Goal: Transaction & Acquisition: Book appointment/travel/reservation

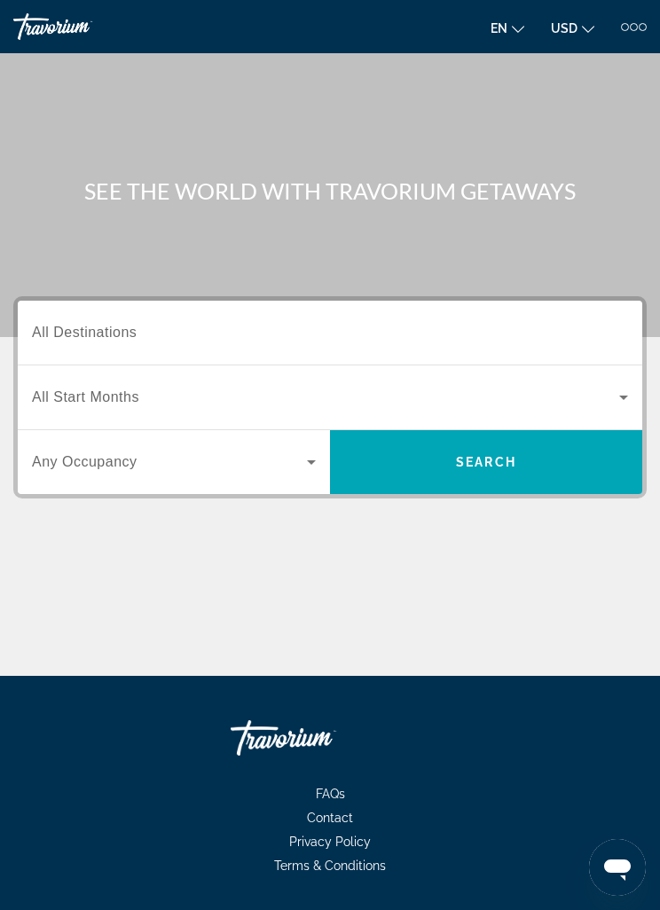
click at [93, 339] on span "All Destinations" at bounding box center [84, 332] width 105 height 15
click at [93, 339] on input "Destination All Destinations" at bounding box center [330, 333] width 596 height 21
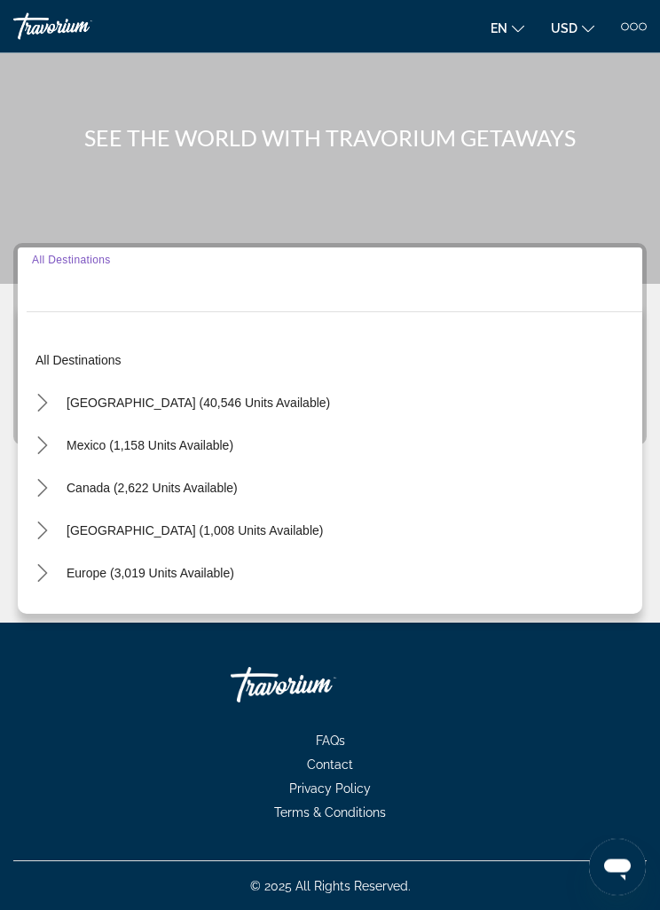
scroll to position [57, 0]
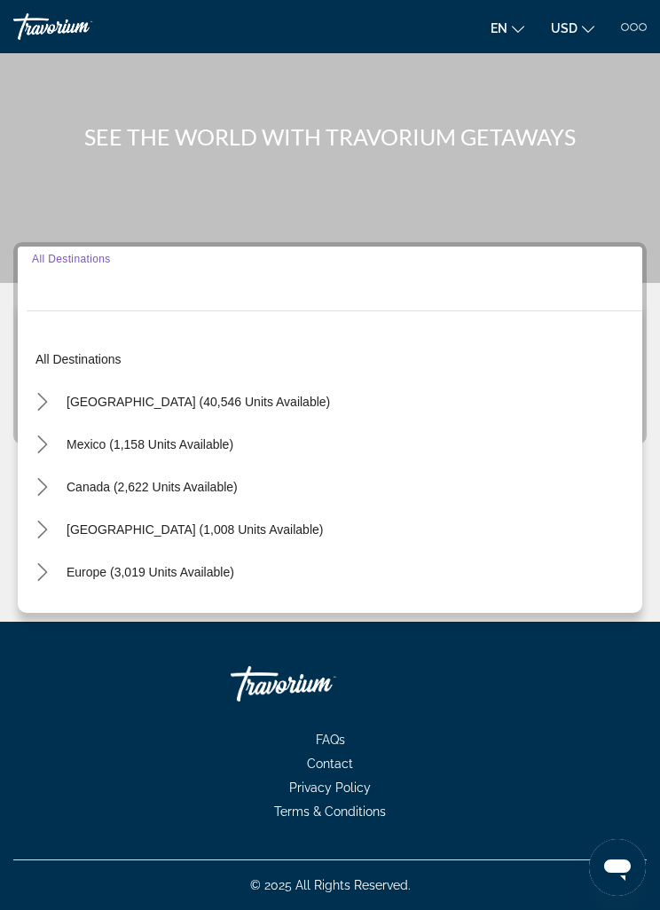
click at [51, 408] on mat-icon "Toggle United States (40,546 units available) submenu" at bounding box center [42, 402] width 31 height 31
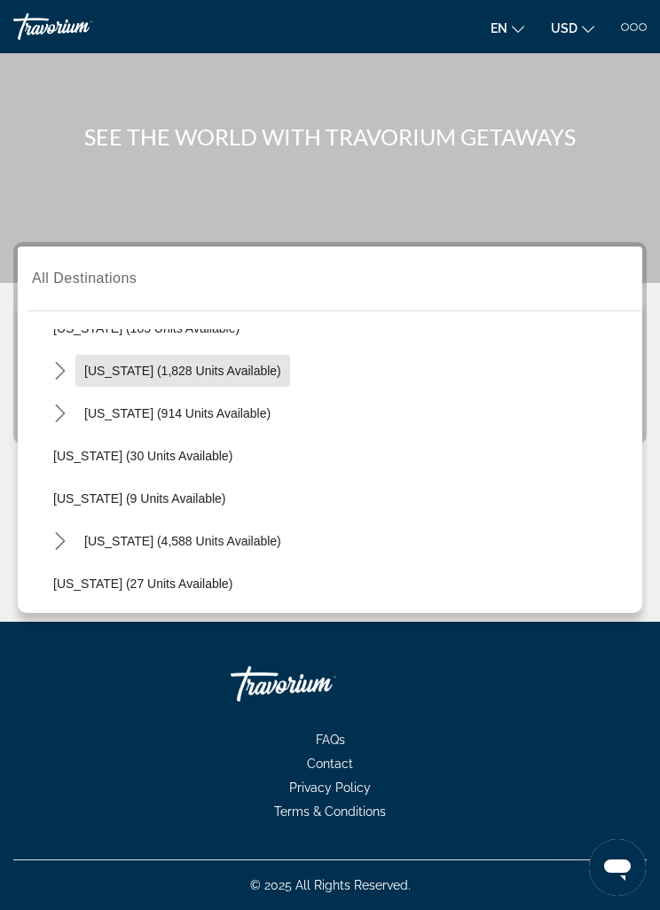
scroll to position [163, 0]
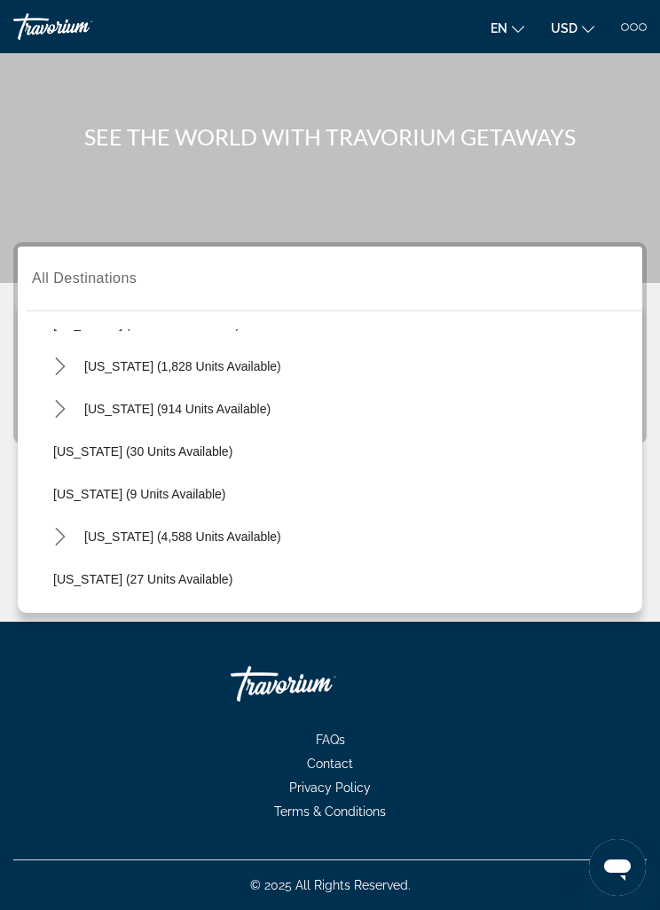
click at [77, 418] on span "Select destination: Colorado (914 units available)" at bounding box center [177, 409] width 204 height 43
type input "**********"
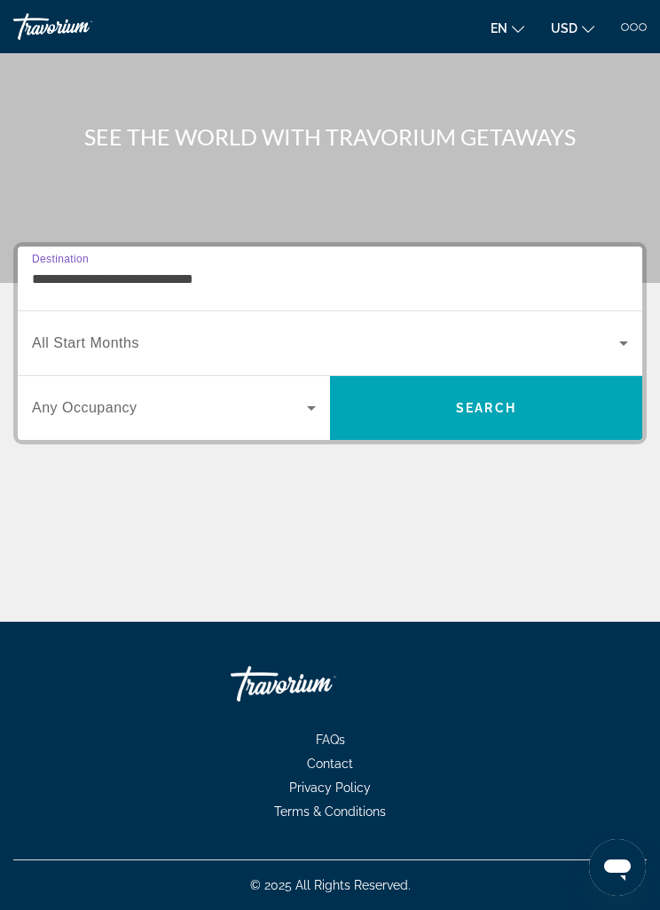
click at [171, 333] on span "Search widget" at bounding box center [325, 343] width 587 height 21
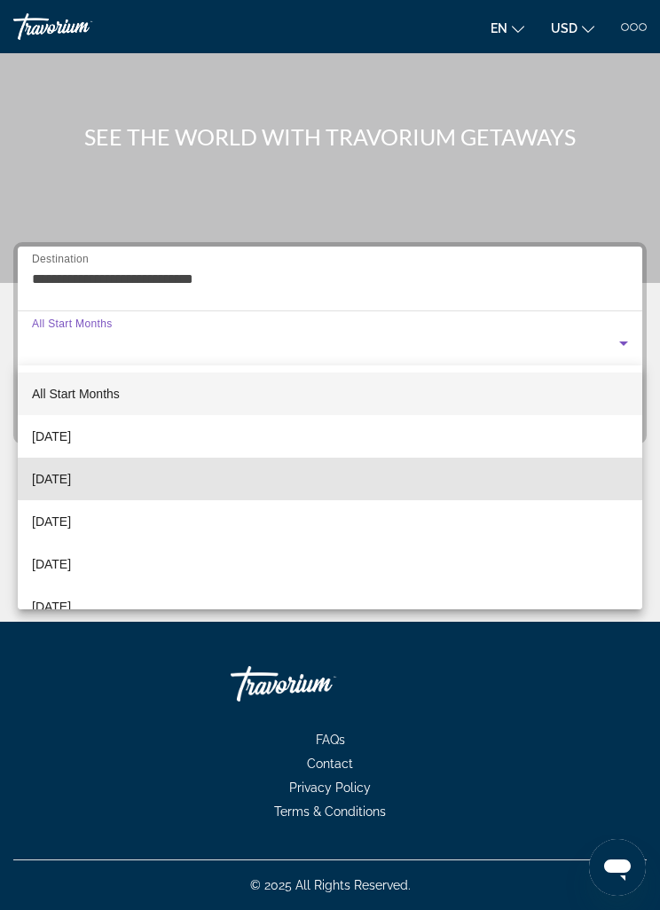
click at [131, 484] on mat-option "[DATE]" at bounding box center [330, 479] width 625 height 43
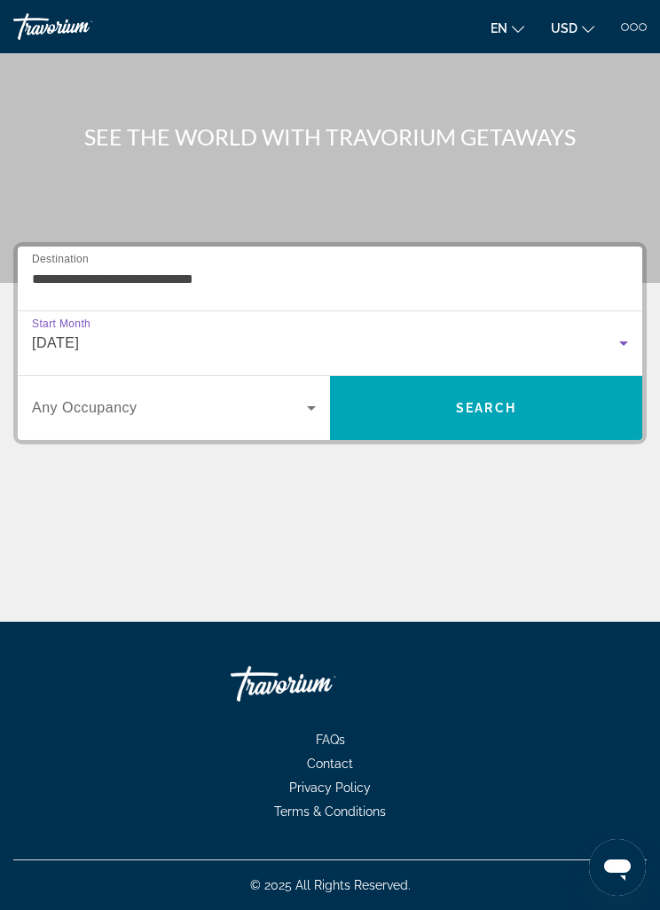
click at [274, 413] on span "Search widget" at bounding box center [169, 408] width 275 height 21
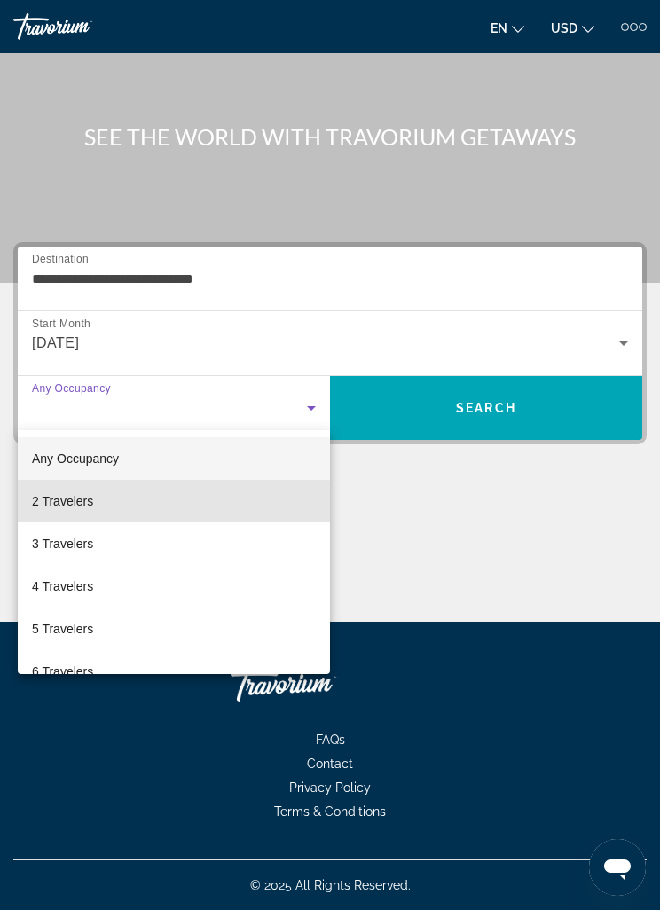
click at [115, 502] on mat-option "2 Travelers" at bounding box center [174, 501] width 312 height 43
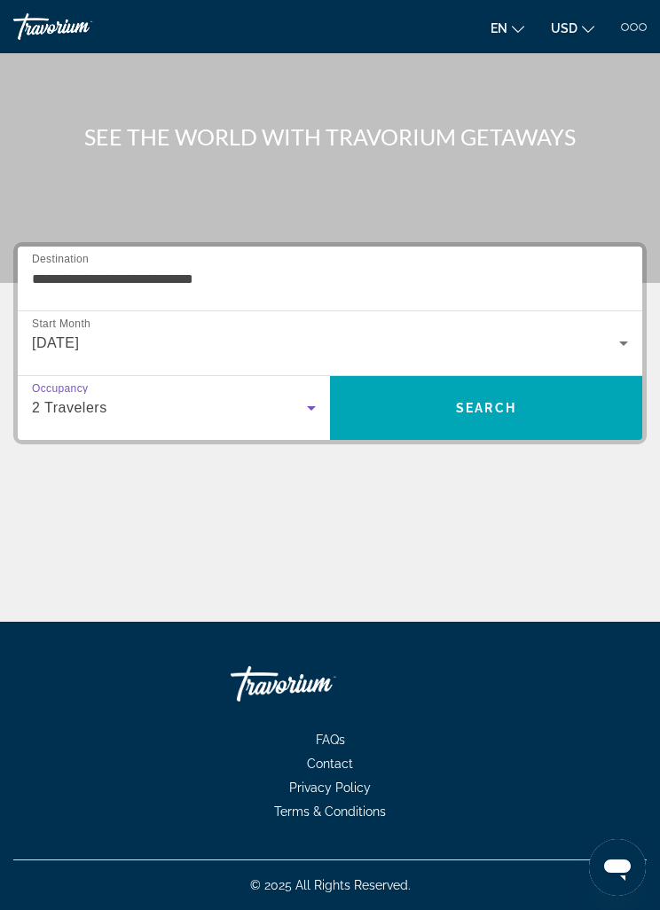
click at [491, 413] on span "Search" at bounding box center [486, 408] width 60 height 14
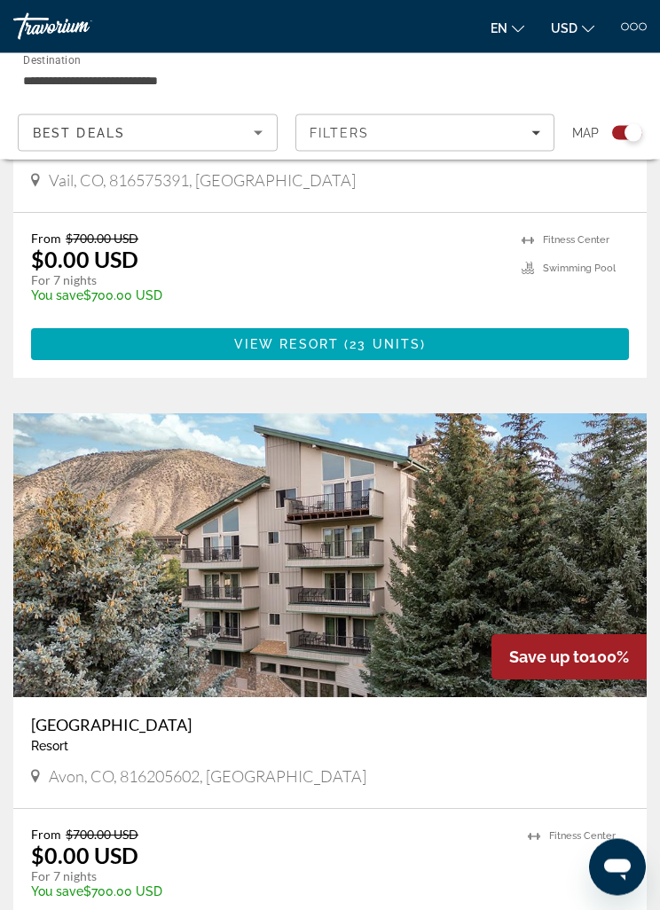
scroll to position [771, 0]
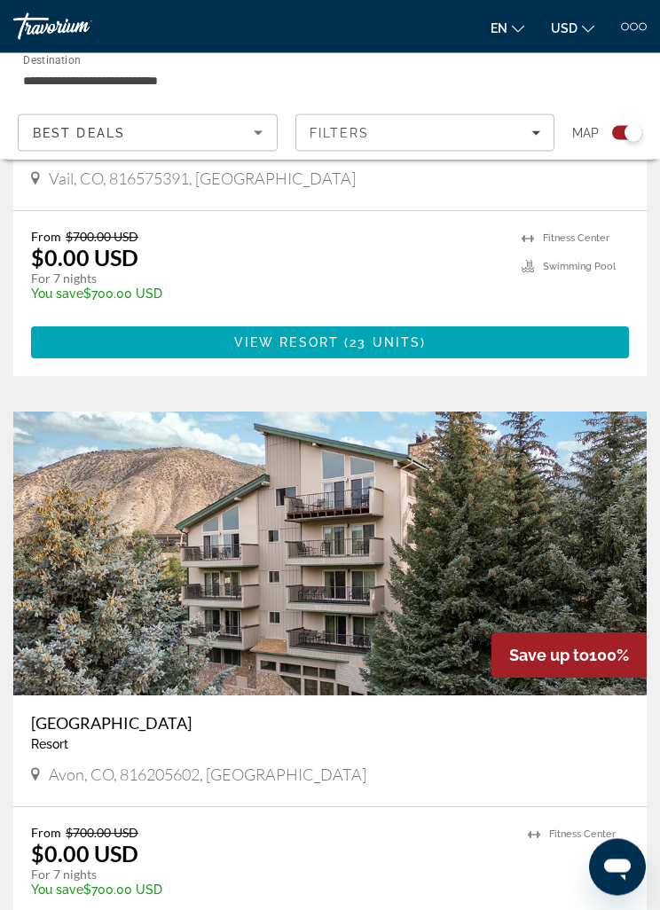
click at [346, 346] on span "( 23 units )" at bounding box center [382, 343] width 87 height 14
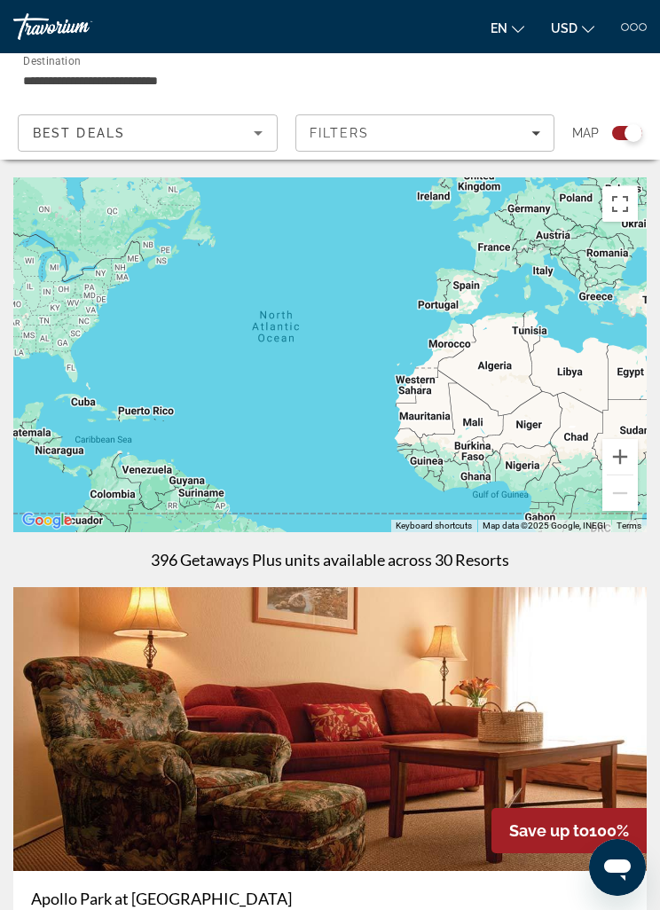
click at [642, 26] on div at bounding box center [643, 27] width 8 height 8
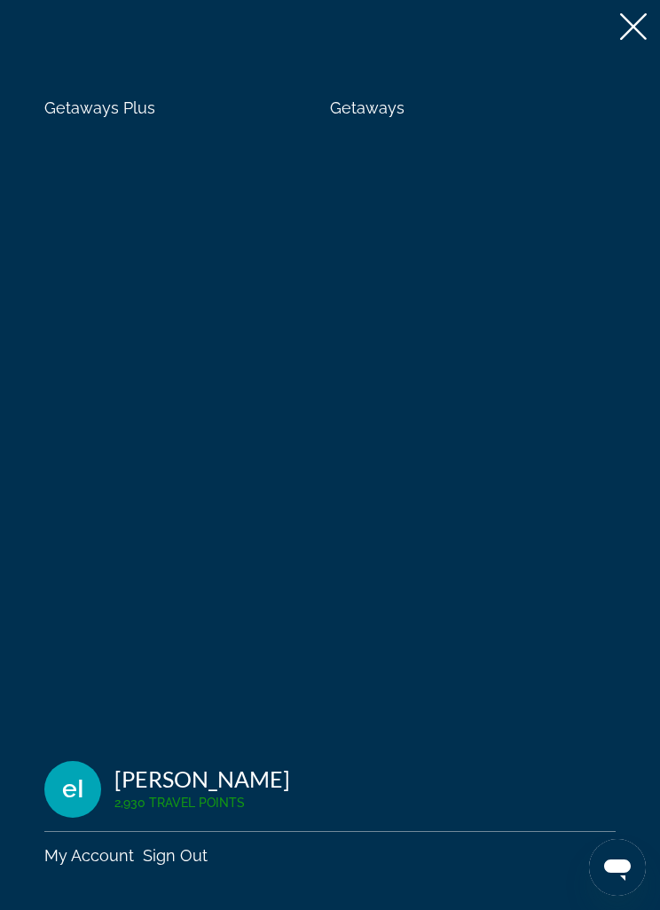
click at [106, 106] on span "Getaways Plus" at bounding box center [99, 107] width 111 height 19
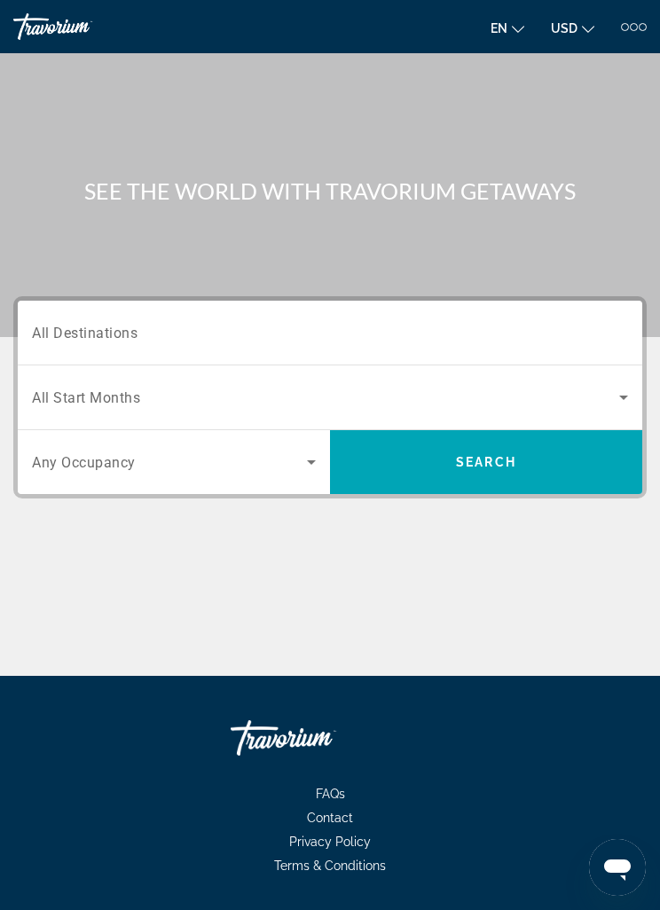
click at [78, 338] on span "All Destinations" at bounding box center [85, 332] width 106 height 17
click at [78, 338] on input "Destination All Destinations" at bounding box center [330, 333] width 596 height 21
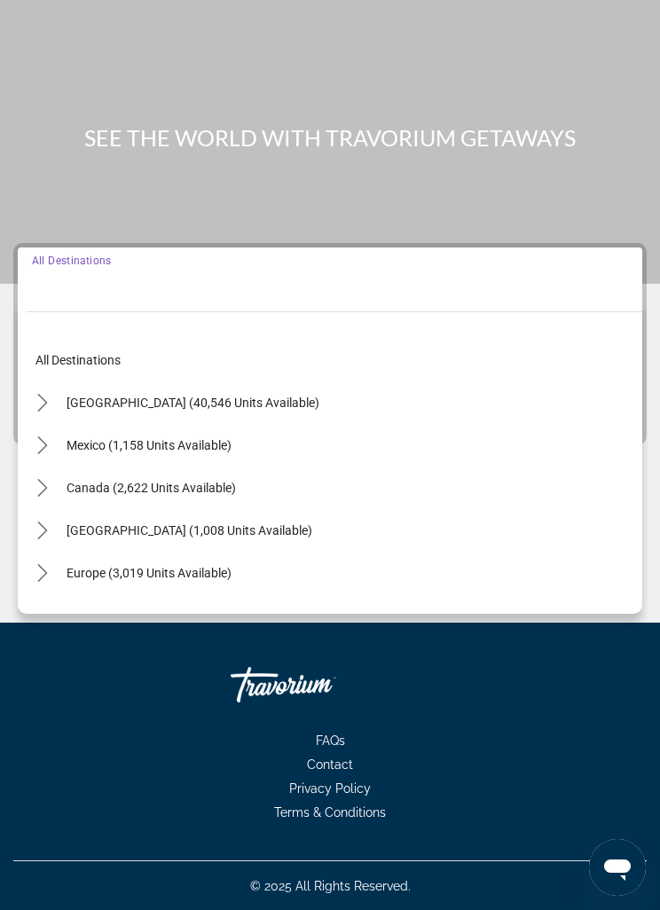
scroll to position [57, 0]
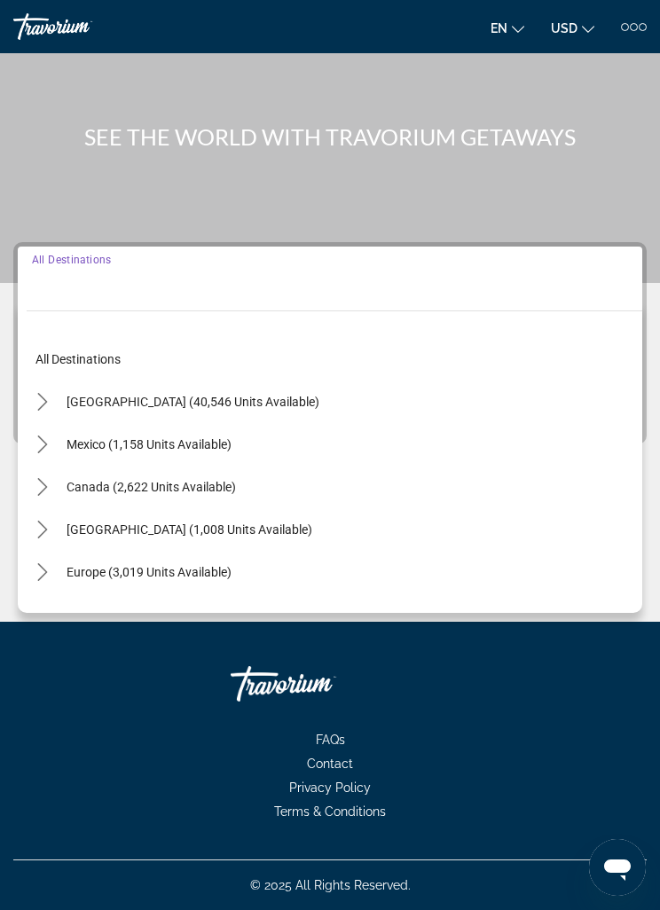
click at [51, 408] on mat-icon "Toggle United States (40,546 units available) submenu" at bounding box center [42, 402] width 31 height 31
click at [70, 571] on mat-icon "Toggle Colorado (914 units available) submenu" at bounding box center [59, 572] width 31 height 31
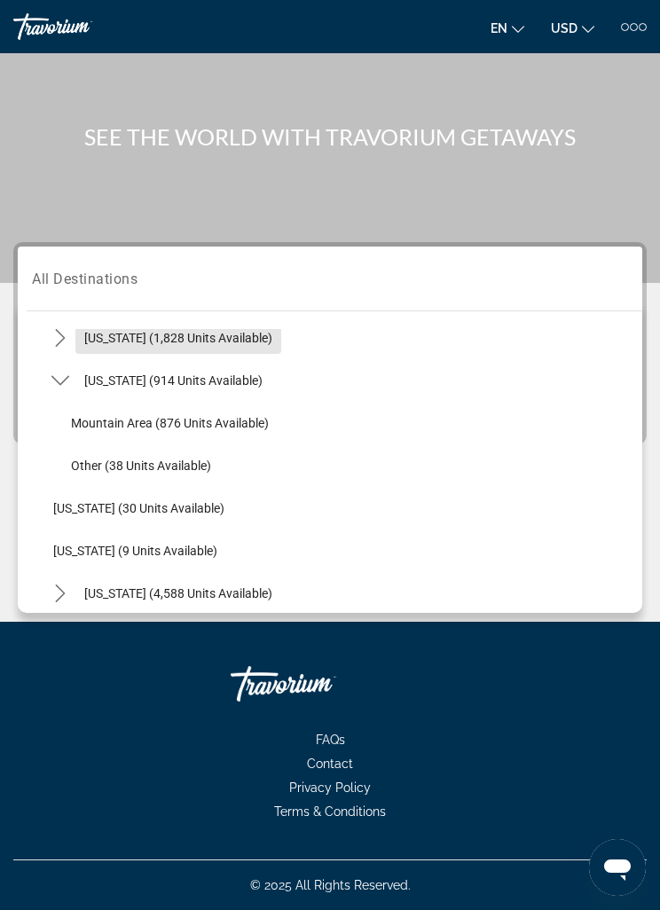
scroll to position [193, 0]
click at [201, 420] on span "Mountain Area (876 units available)" at bounding box center [170, 422] width 198 height 14
type input "**********"
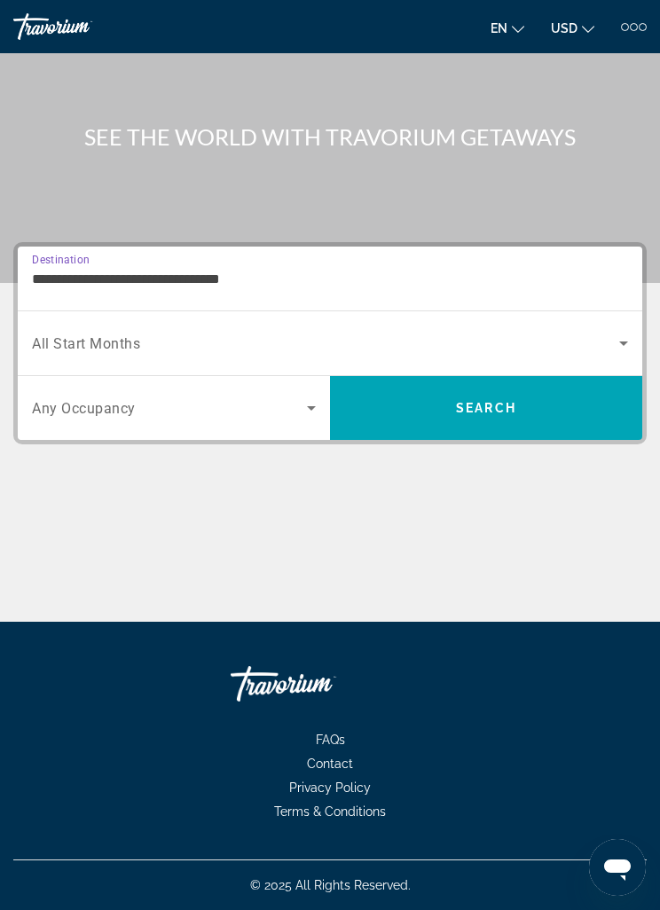
click at [603, 345] on span "Search widget" at bounding box center [325, 343] width 587 height 21
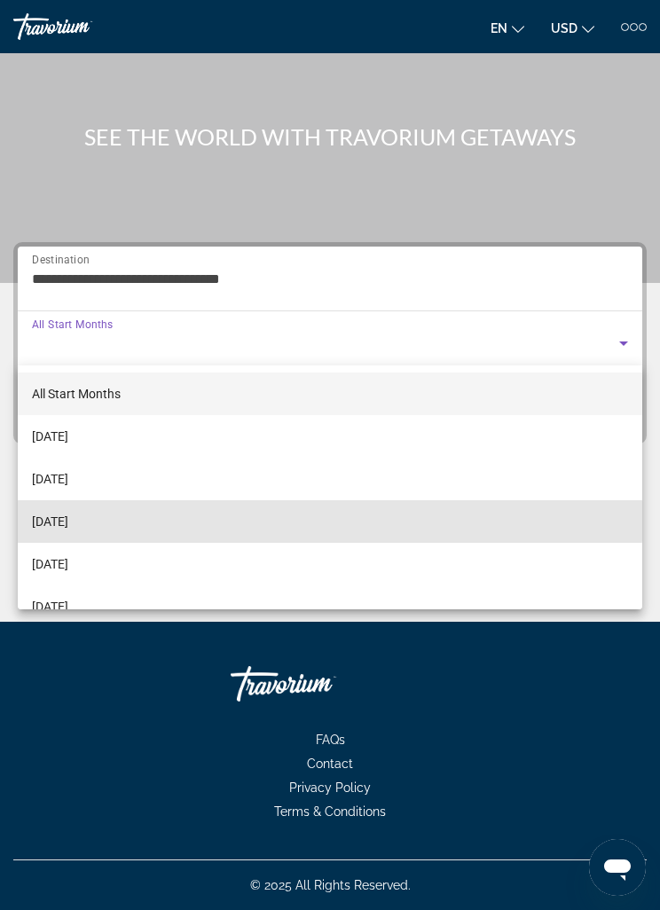
click at [143, 514] on mat-option "[DATE]" at bounding box center [330, 521] width 625 height 43
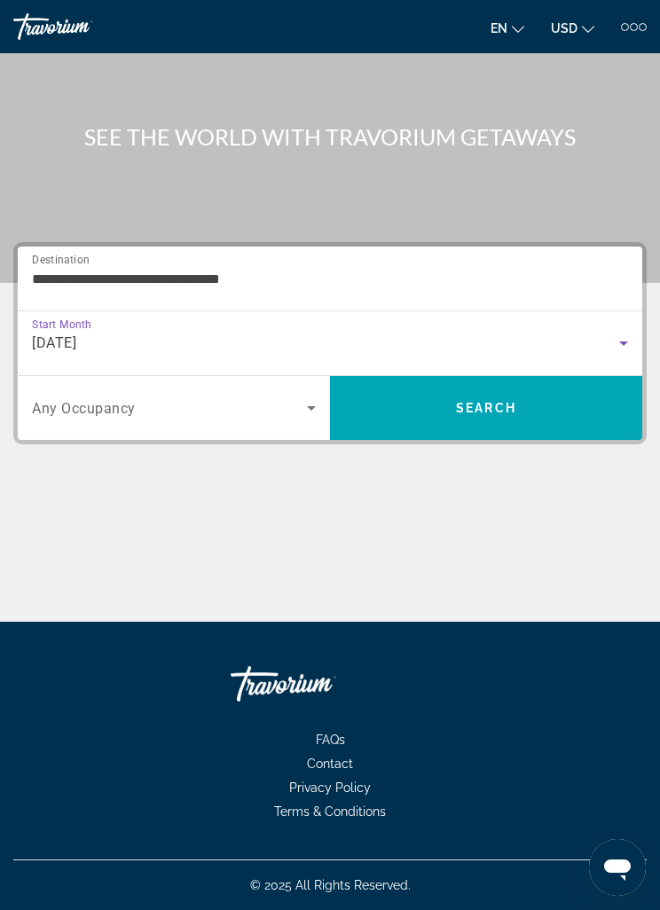
click at [294, 408] on span "Search widget" at bounding box center [169, 408] width 275 height 21
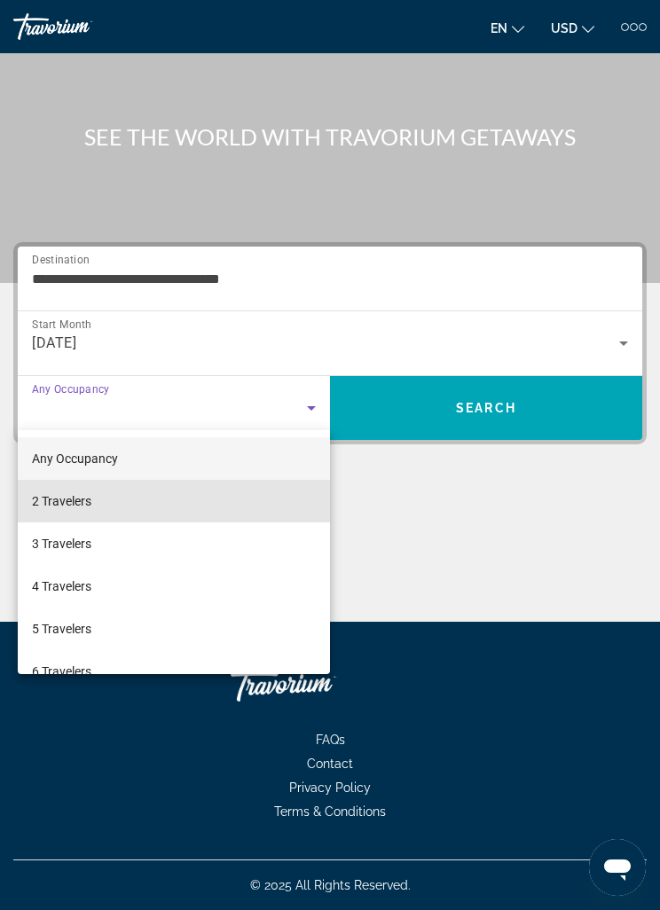
click at [140, 510] on mat-option "2 Travelers" at bounding box center [174, 501] width 312 height 43
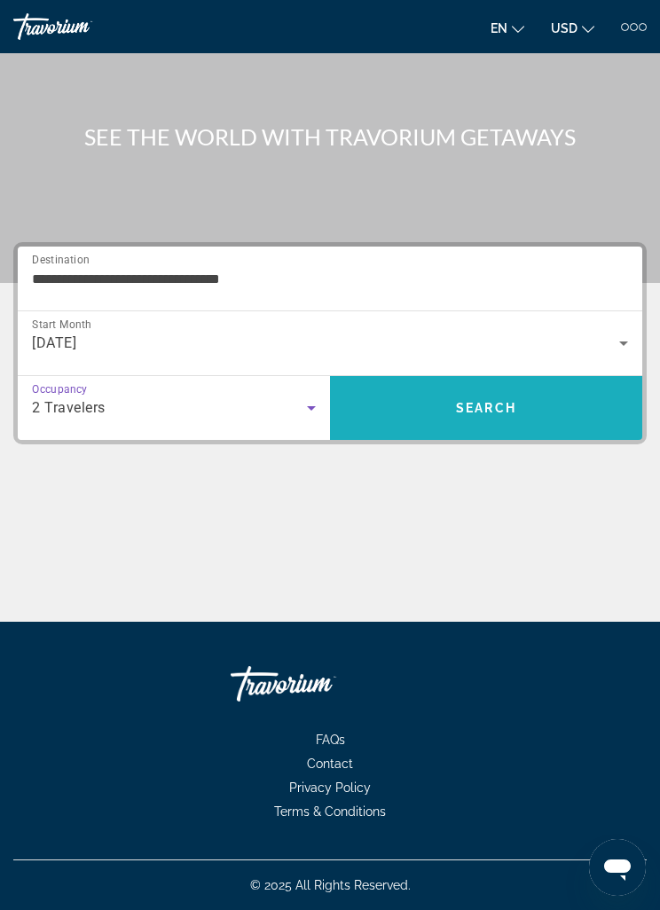
click at [453, 412] on span "Search" at bounding box center [486, 408] width 312 height 43
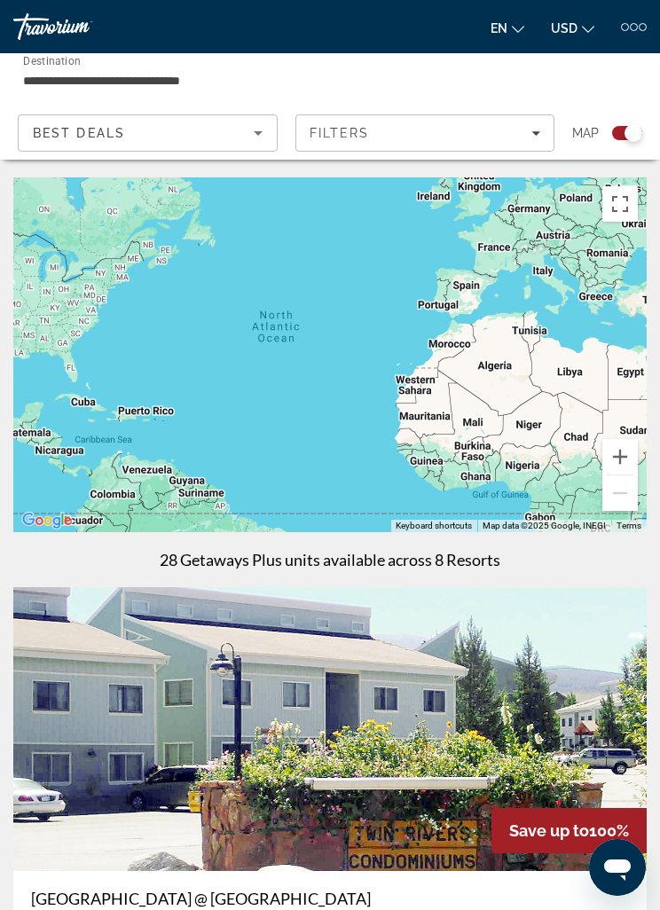
click at [122, 90] on input "**********" at bounding box center [223, 80] width 400 height 21
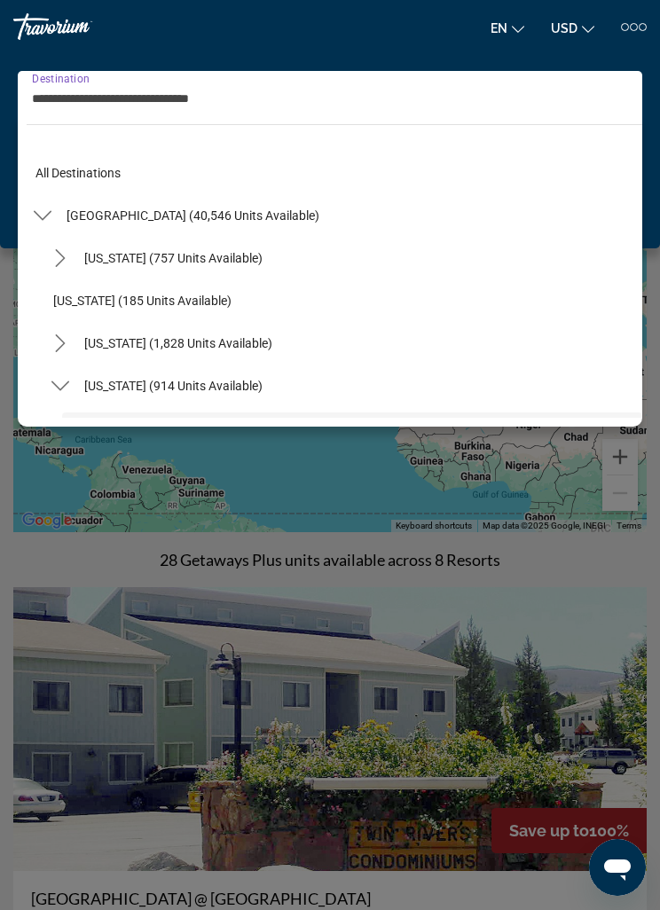
scroll to position [148, 0]
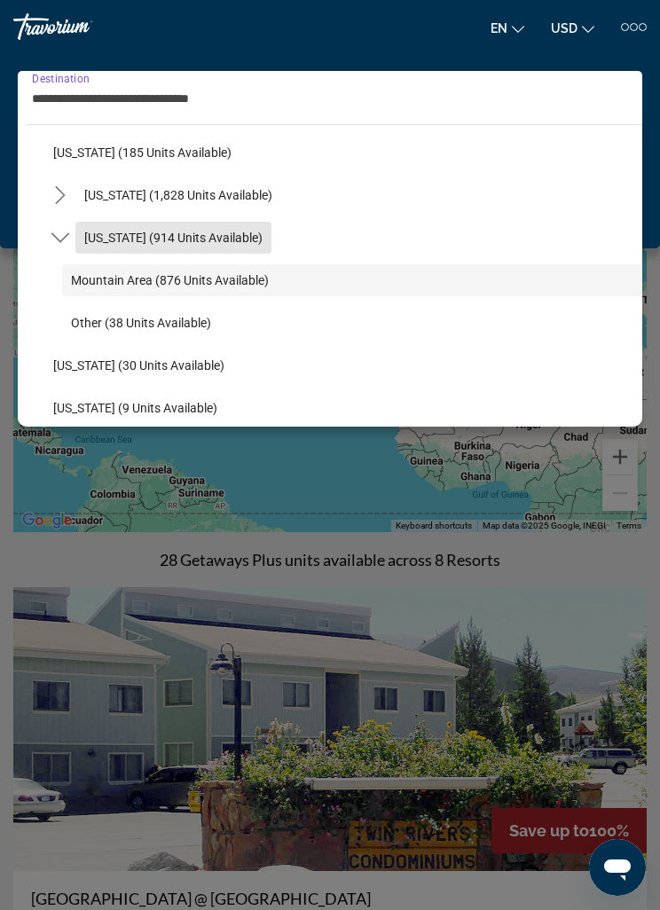
click at [187, 233] on span "[US_STATE] (914 units available)" at bounding box center [173, 238] width 178 height 14
type input "**********"
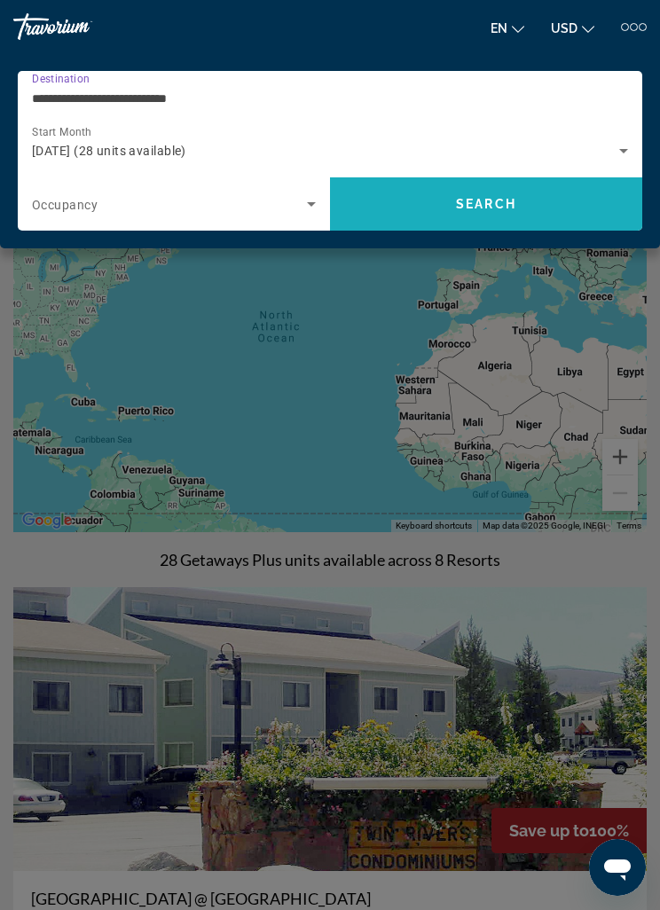
click at [512, 205] on span "Search" at bounding box center [486, 204] width 60 height 14
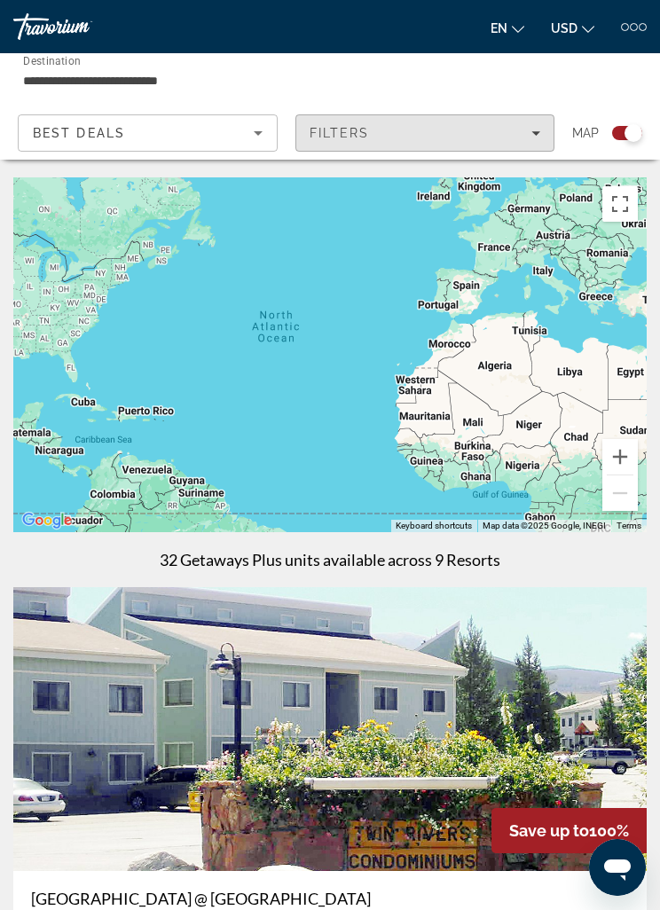
click at [518, 125] on span "Filters" at bounding box center [425, 133] width 258 height 43
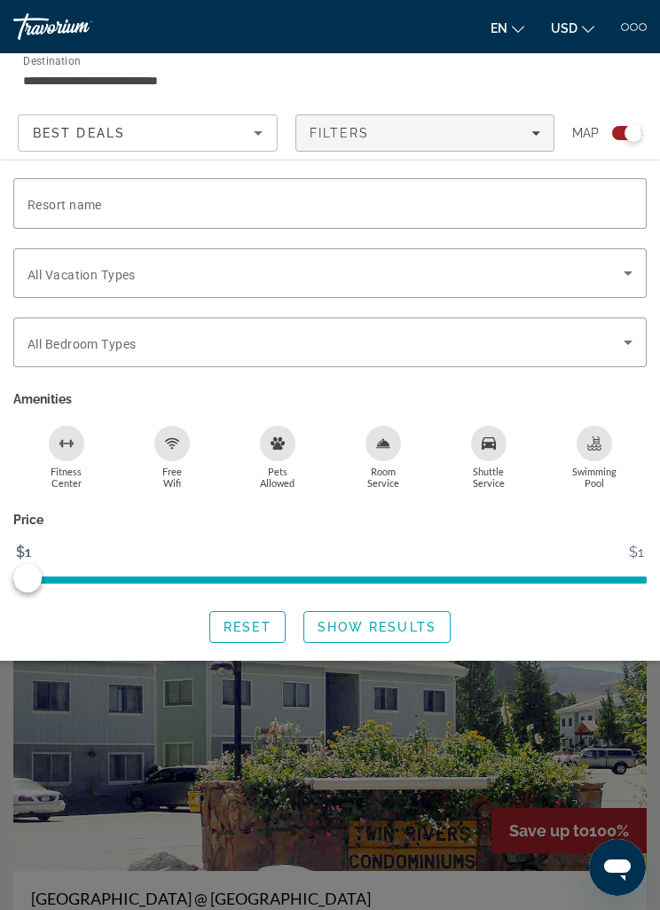
click at [655, 23] on div "Getaways Plus Getaways en English Español Français Italiano Português русский U…" at bounding box center [330, 26] width 660 height 28
click at [623, 30] on div at bounding box center [625, 27] width 8 height 8
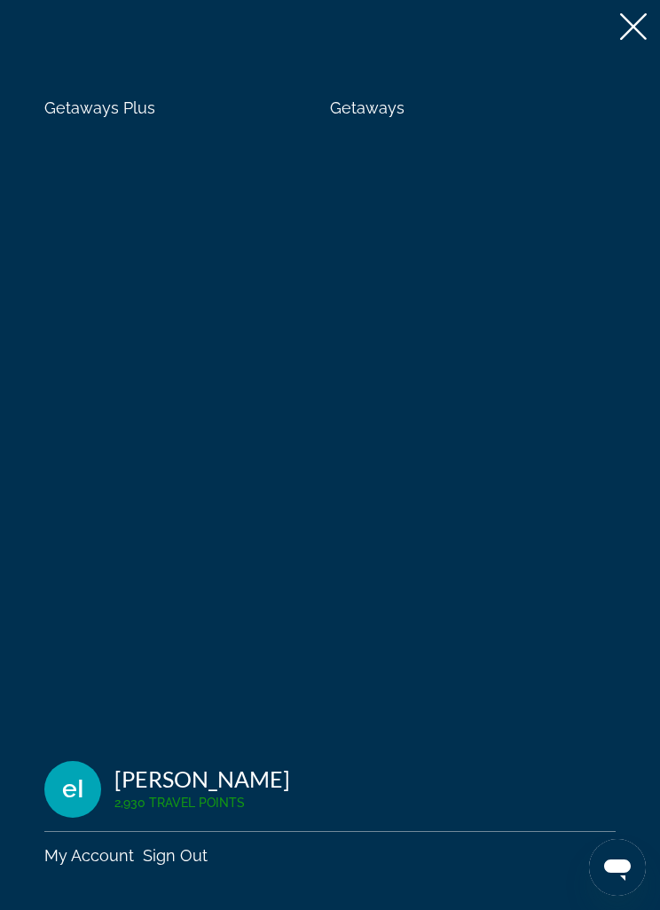
click at [361, 116] on span "Getaways" at bounding box center [367, 107] width 75 height 19
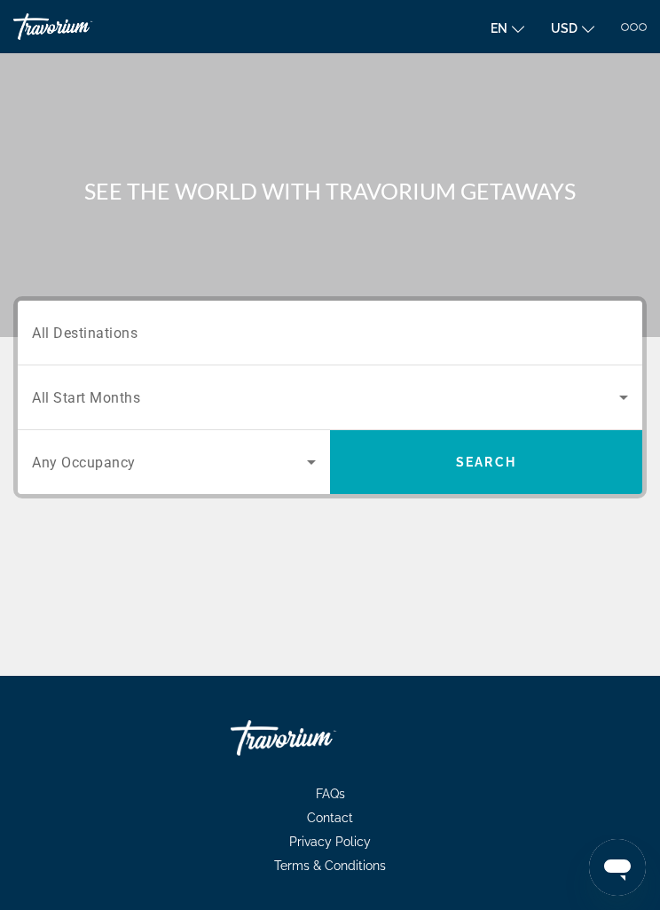
click at [95, 337] on span "All Destinations" at bounding box center [85, 332] width 106 height 17
click at [95, 337] on input "Destination All Destinations" at bounding box center [330, 333] width 596 height 21
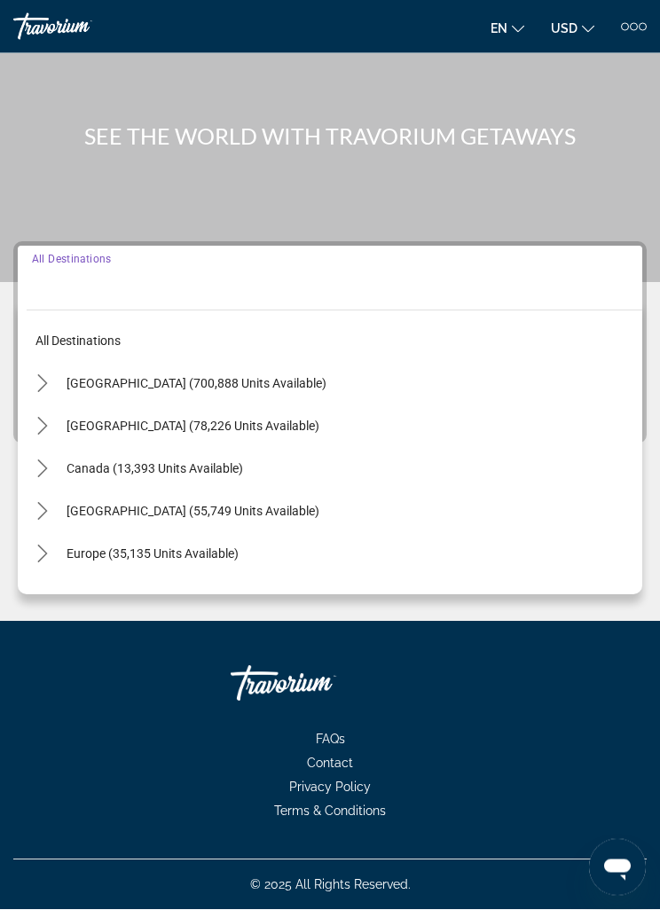
scroll to position [57, 0]
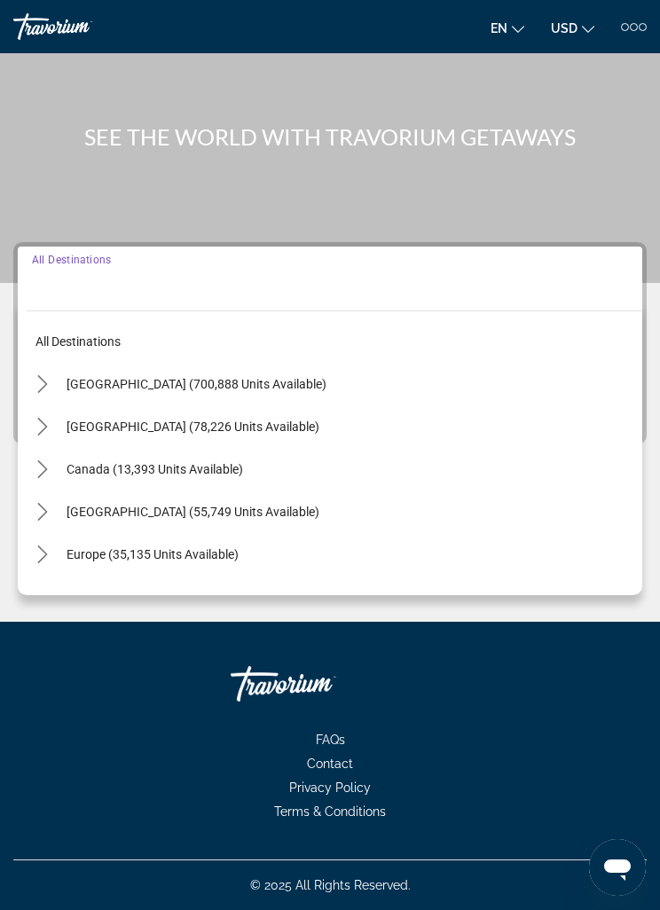
click at [46, 383] on icon "Toggle United States (700,888 units available) submenu" at bounding box center [42, 384] width 10 height 18
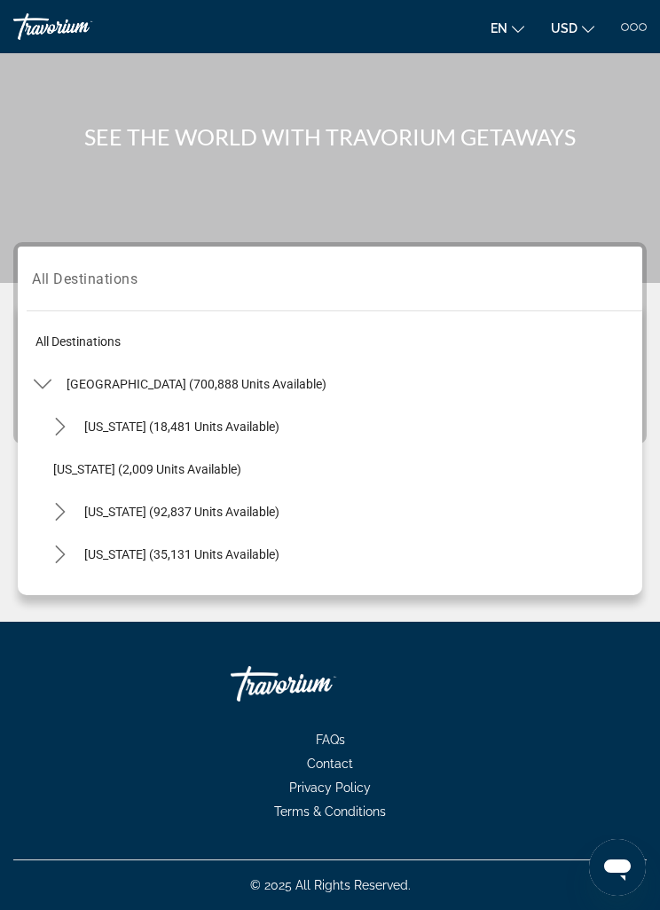
click at [65, 547] on icon "Toggle Colorado (35,131 units available) submenu" at bounding box center [60, 555] width 18 height 18
click at [145, 553] on span "[US_STATE] (35,131 units available)" at bounding box center [181, 554] width 195 height 14
type input "**********"
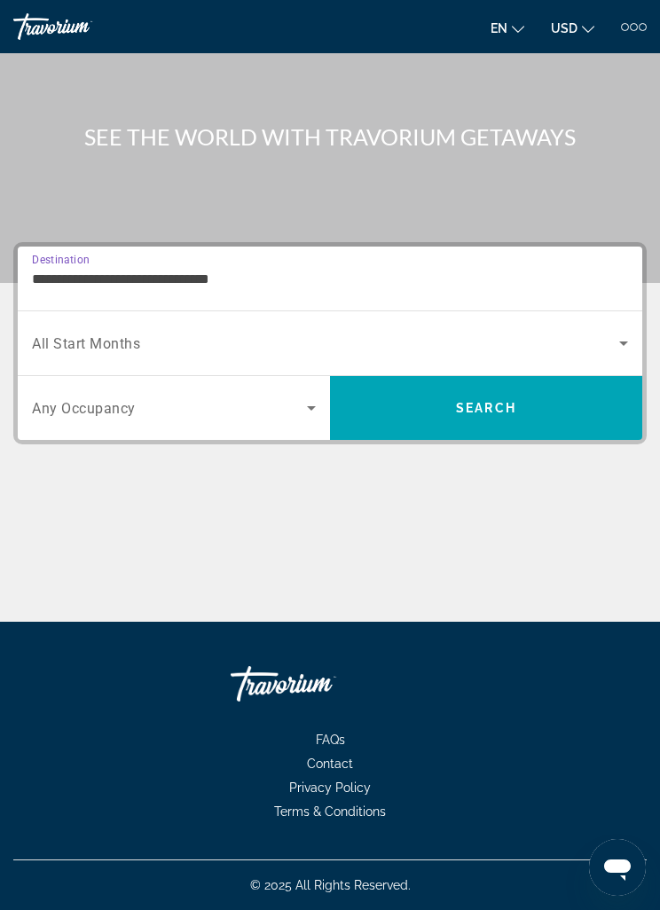
click at [260, 348] on span "Search widget" at bounding box center [325, 343] width 587 height 21
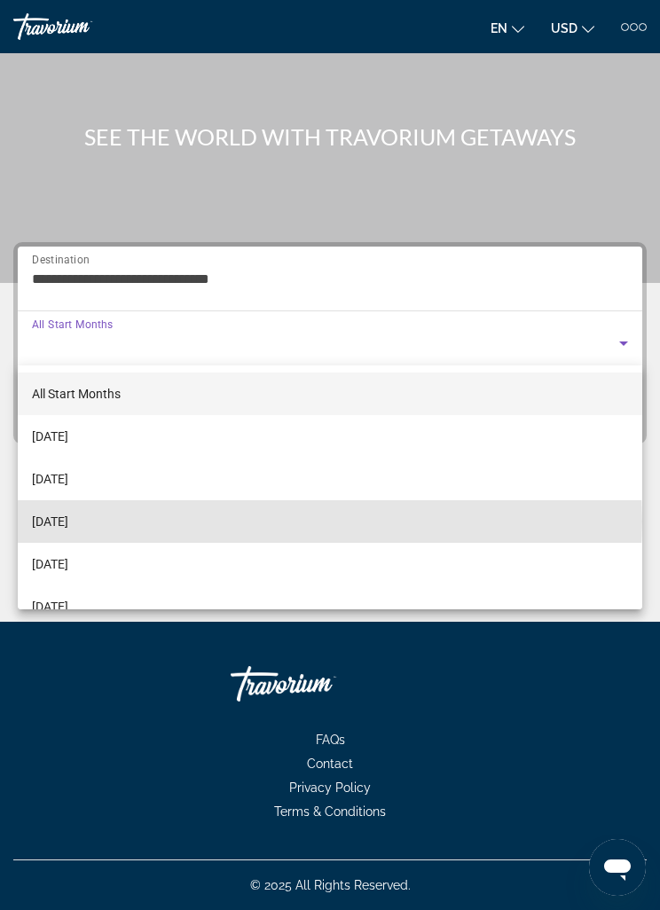
click at [68, 523] on span "[DATE]" at bounding box center [50, 521] width 36 height 21
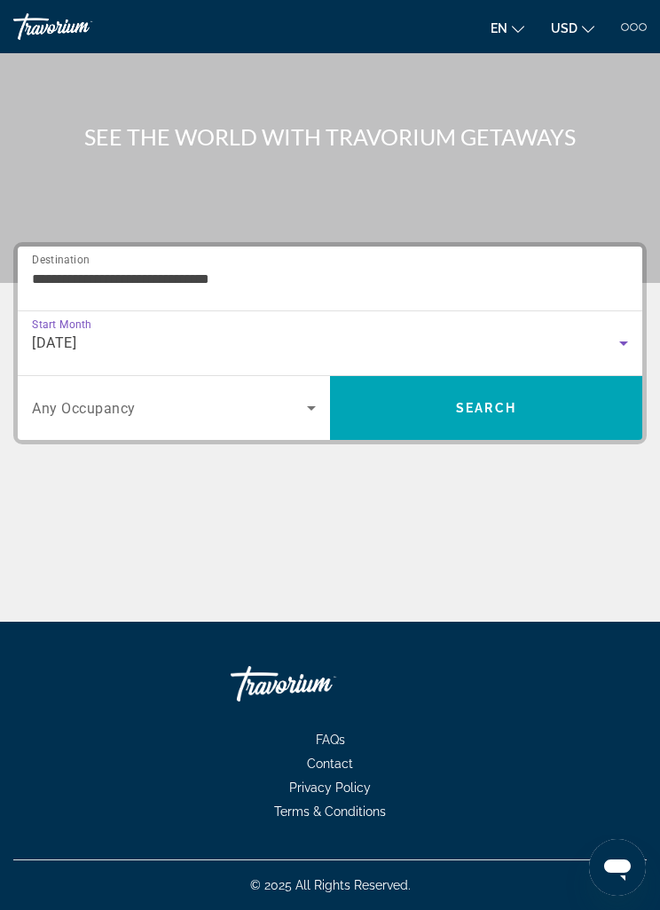
click at [295, 413] on span "Search widget" at bounding box center [169, 408] width 275 height 21
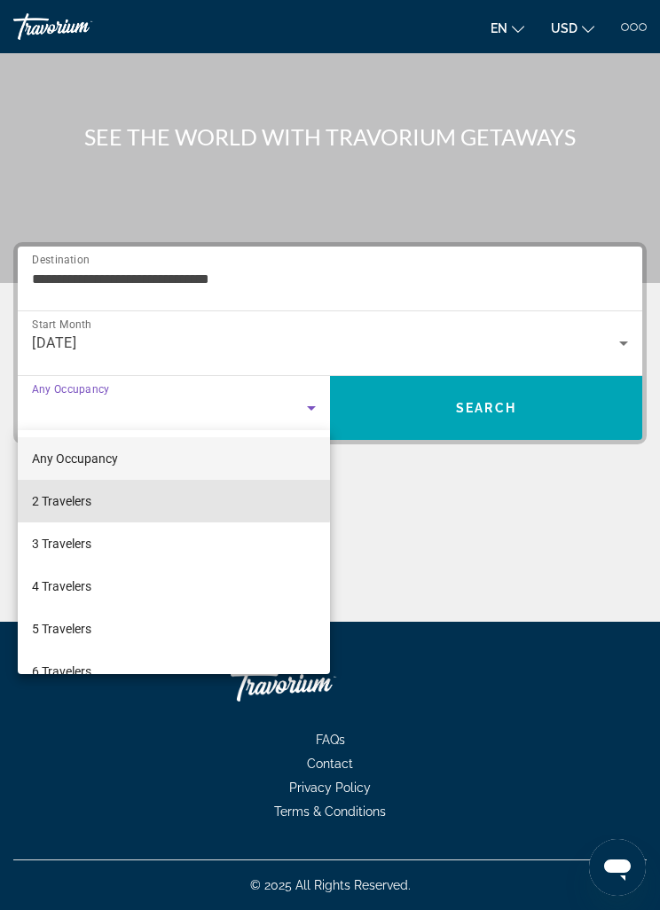
click at [103, 500] on mat-option "2 Travelers" at bounding box center [174, 501] width 312 height 43
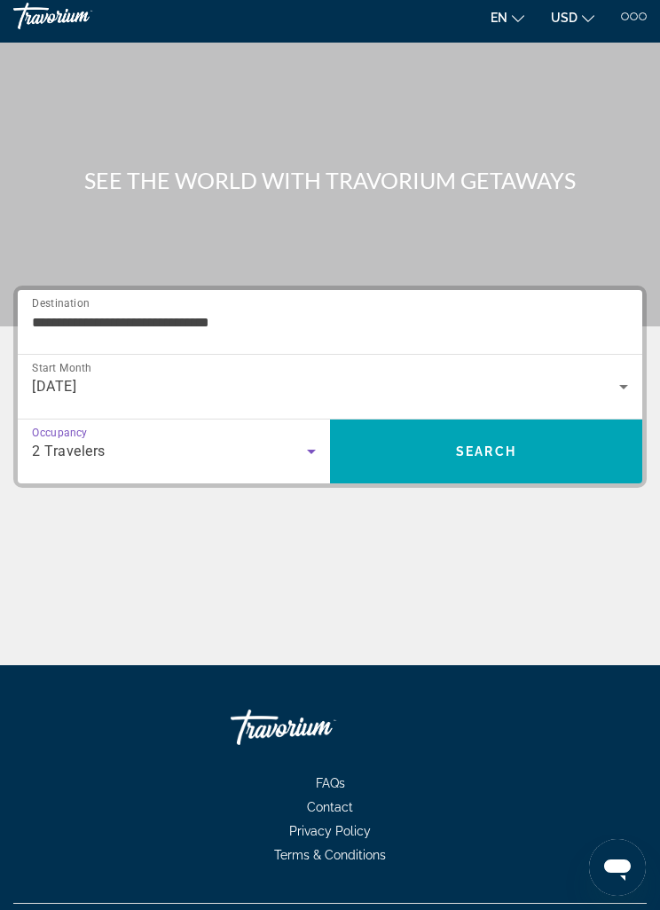
scroll to position [0, 0]
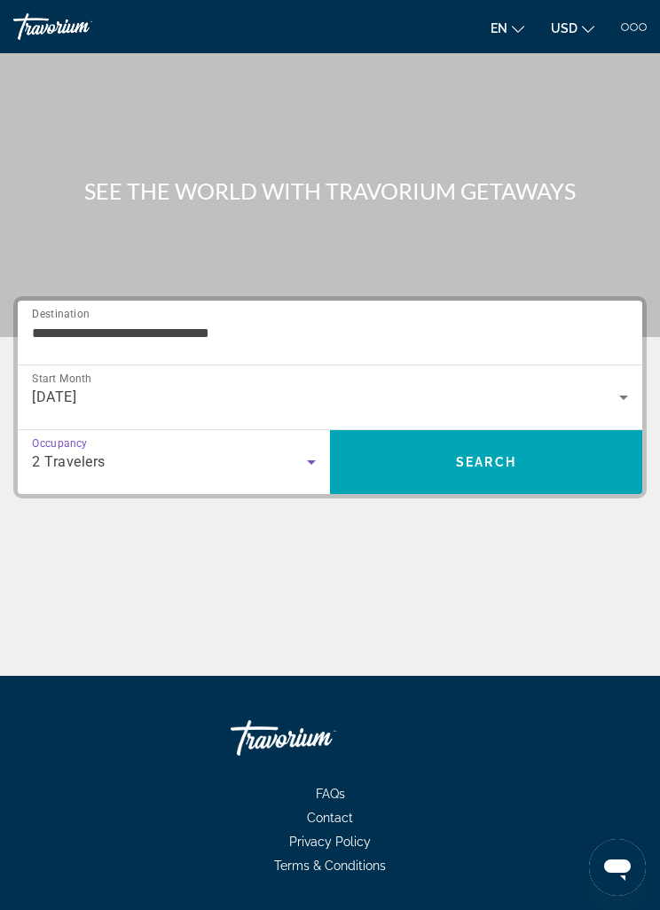
click at [450, 448] on span "Search" at bounding box center [486, 462] width 312 height 43
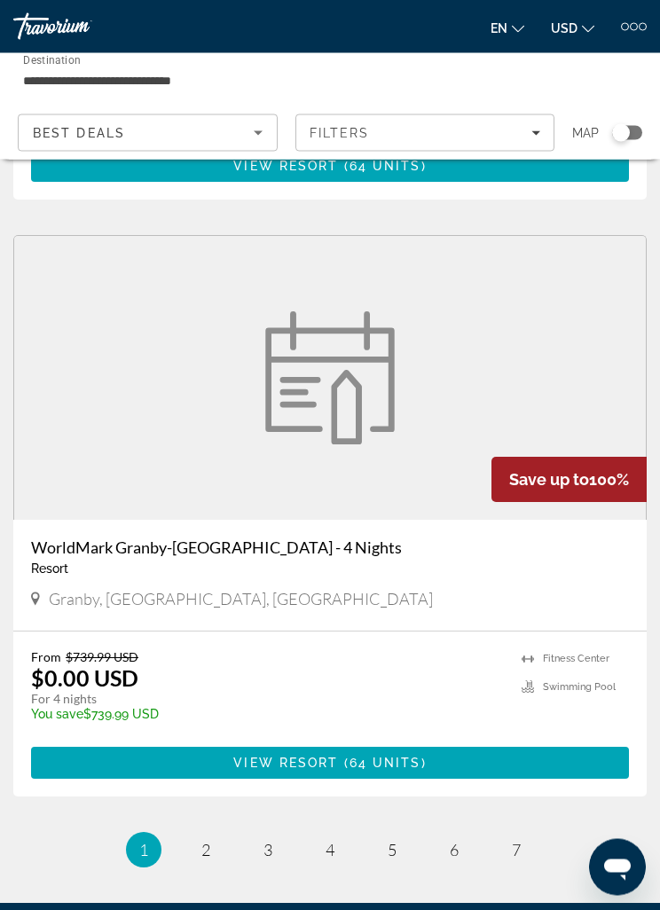
scroll to position [6765, 0]
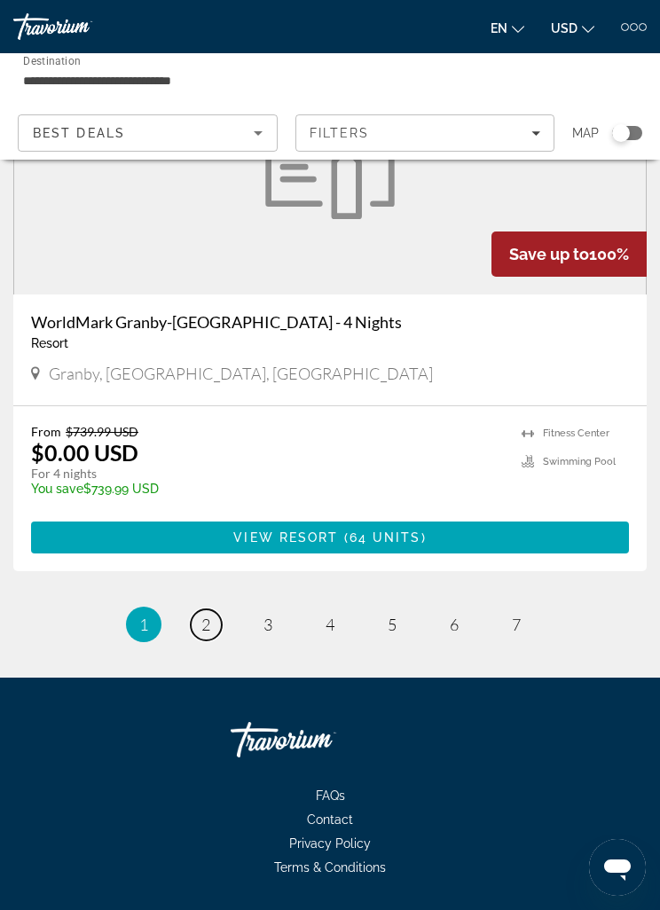
click at [208, 623] on span "2" at bounding box center [205, 625] width 9 height 20
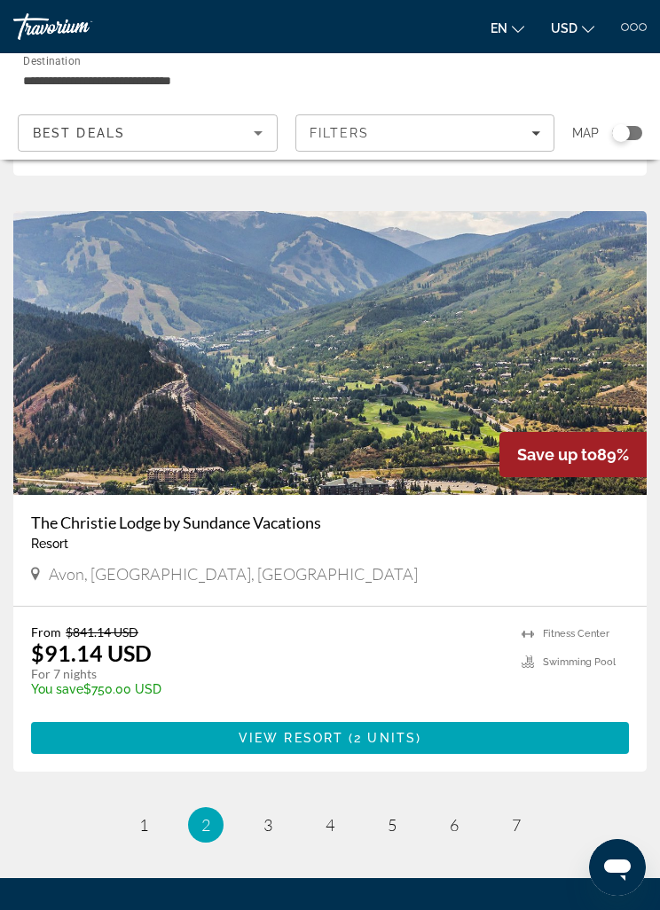
scroll to position [6764, 0]
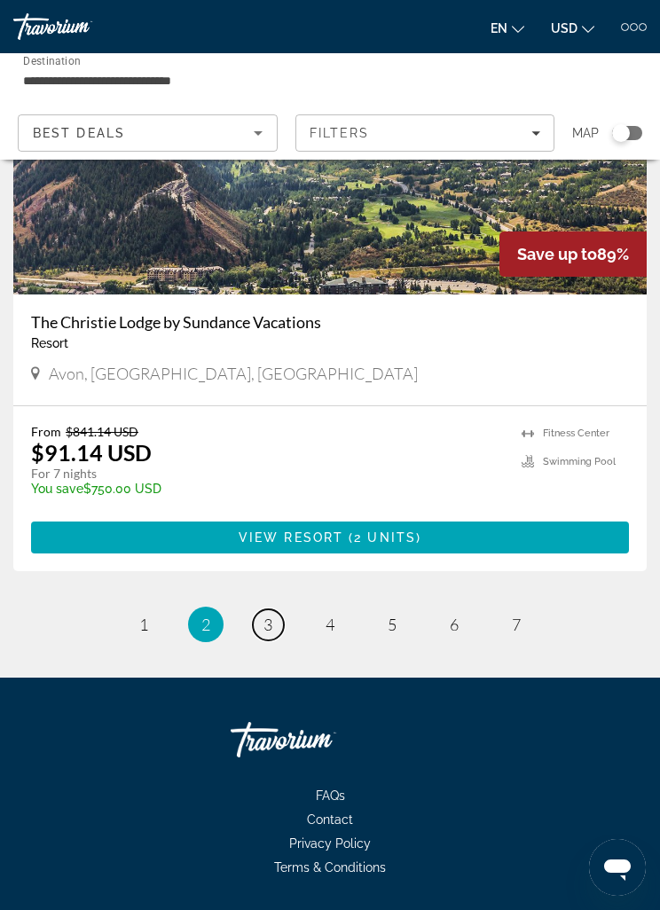
click at [279, 623] on link "page 3" at bounding box center [268, 625] width 31 height 31
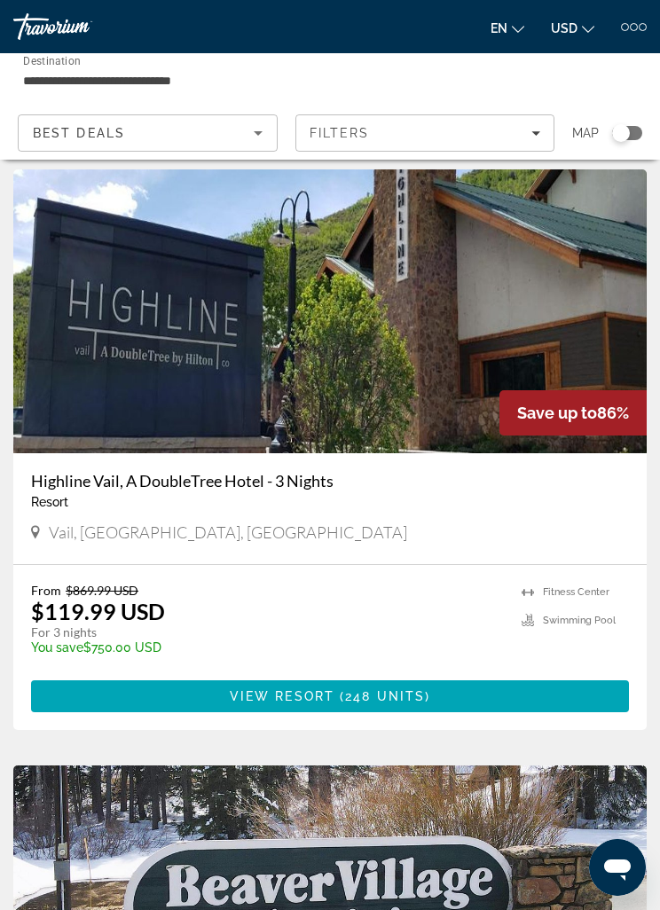
scroll to position [6028, 0]
click at [399, 566] on div "From $869.99 USD $119.99 USD For 3 nights You save $750.00 USD temp [GEOGRAPHIC…" at bounding box center [330, 648] width 634 height 165
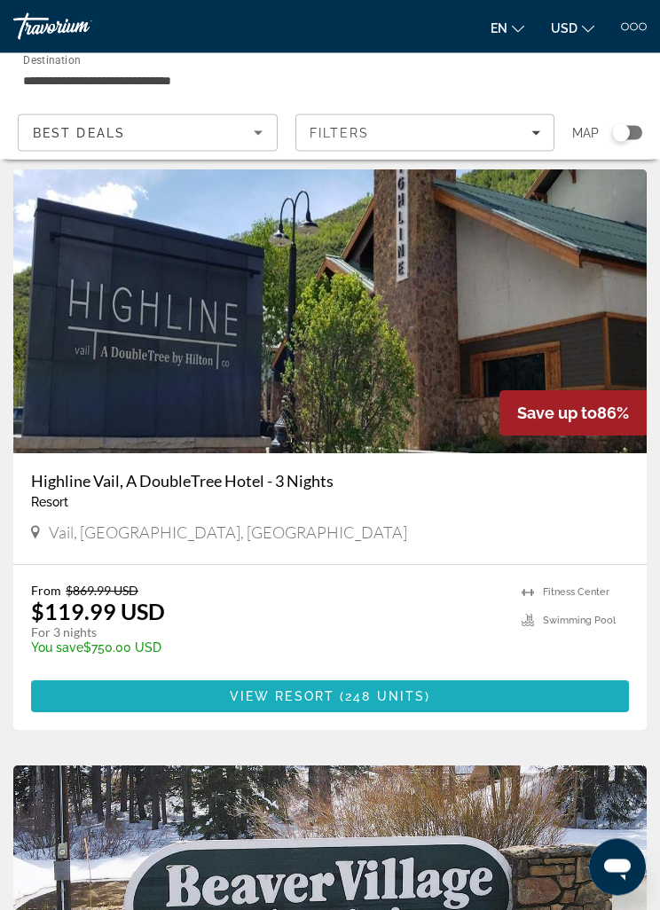
click at [319, 690] on span "View Resort" at bounding box center [282, 697] width 105 height 14
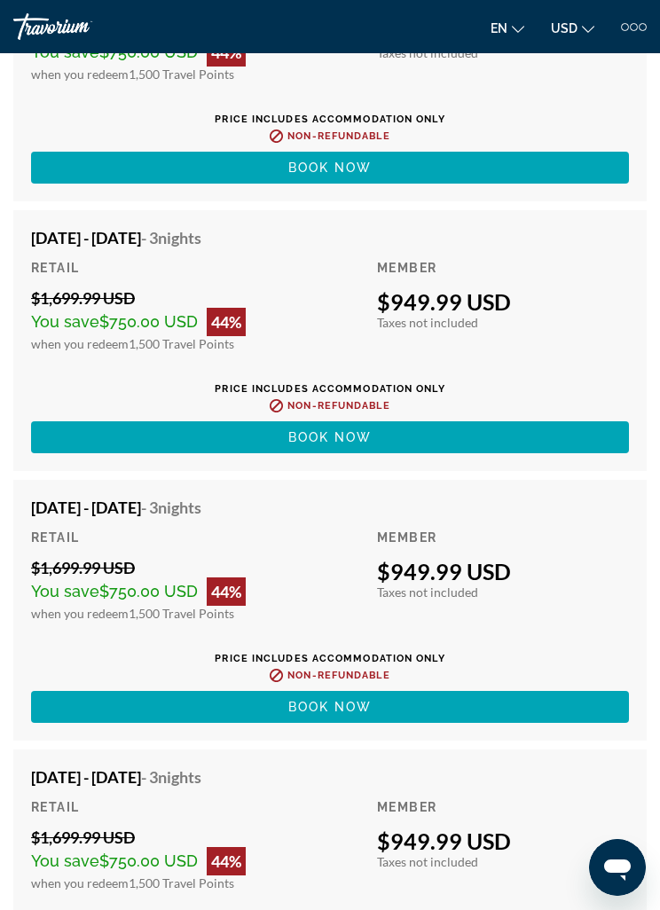
scroll to position [8855, 0]
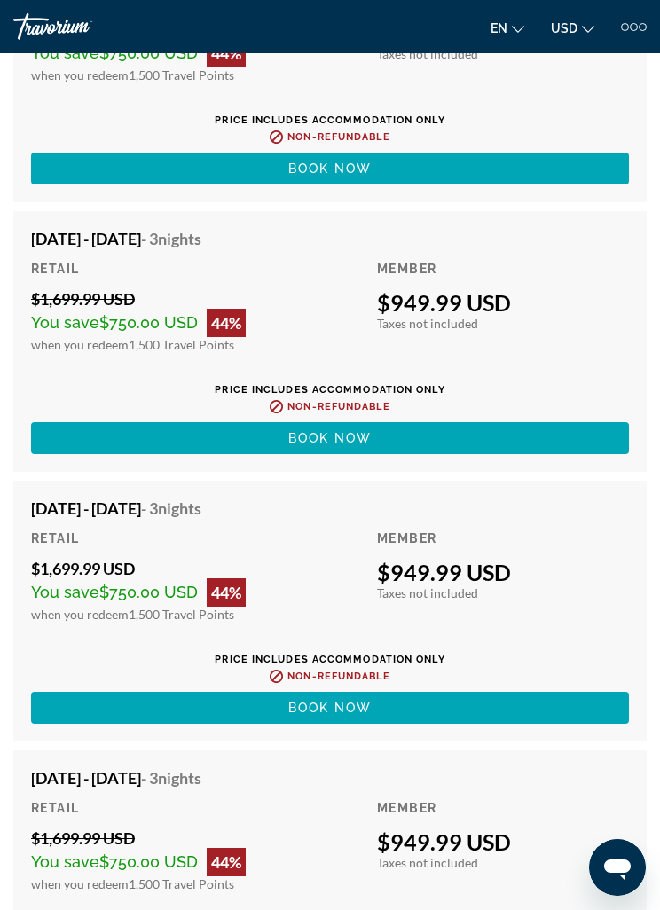
click at [324, 706] on span "Main content" at bounding box center [330, 708] width 598 height 43
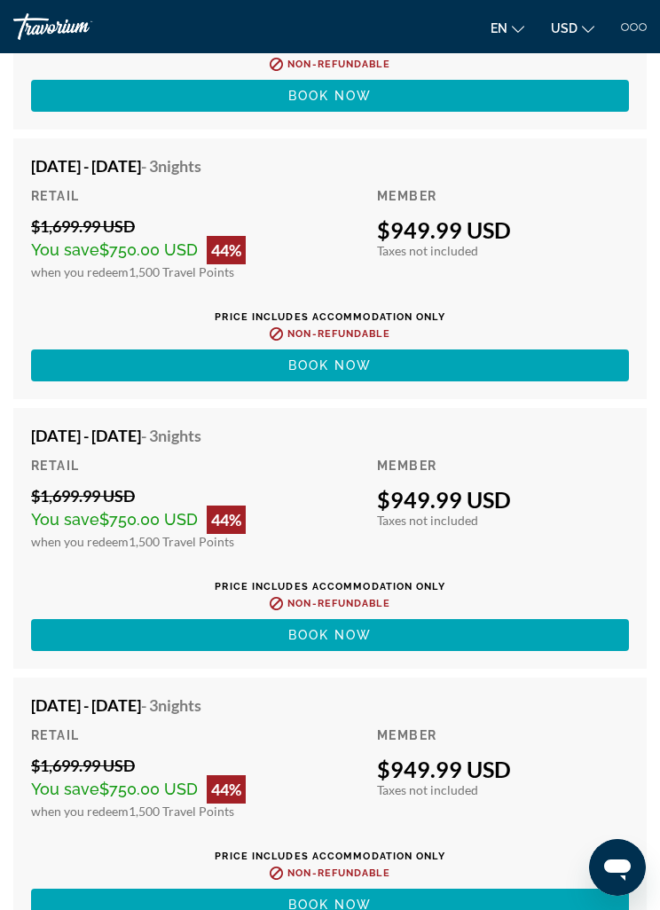
scroll to position [8930, 0]
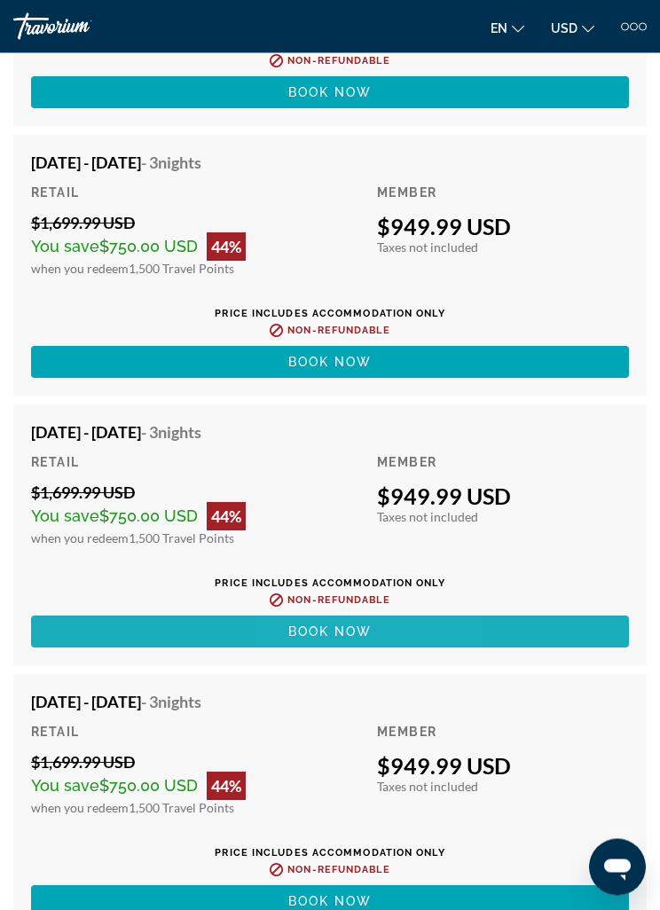
click at [338, 626] on span "Book now" at bounding box center [330, 633] width 84 height 14
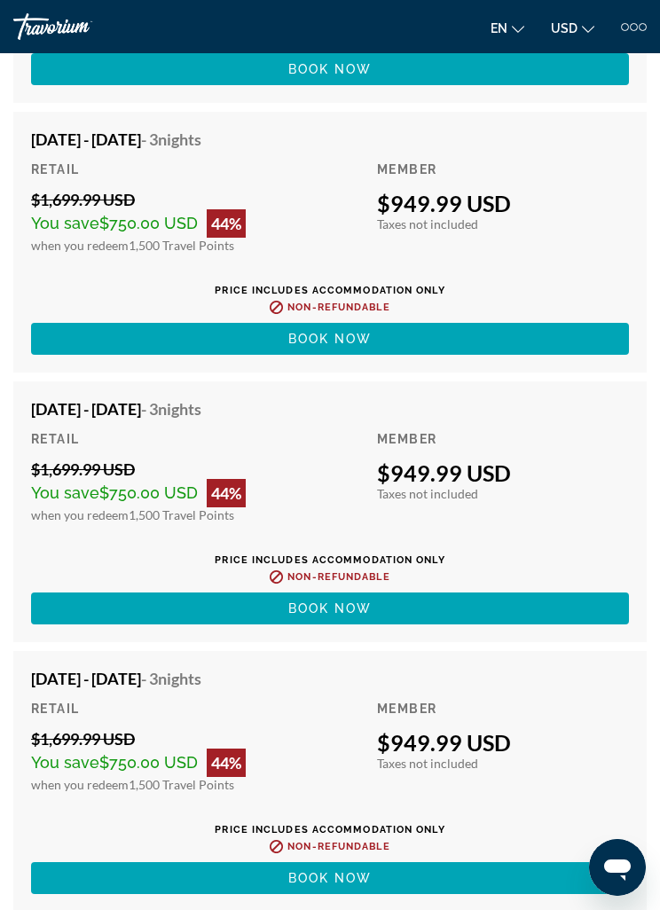
scroll to position [5445, 0]
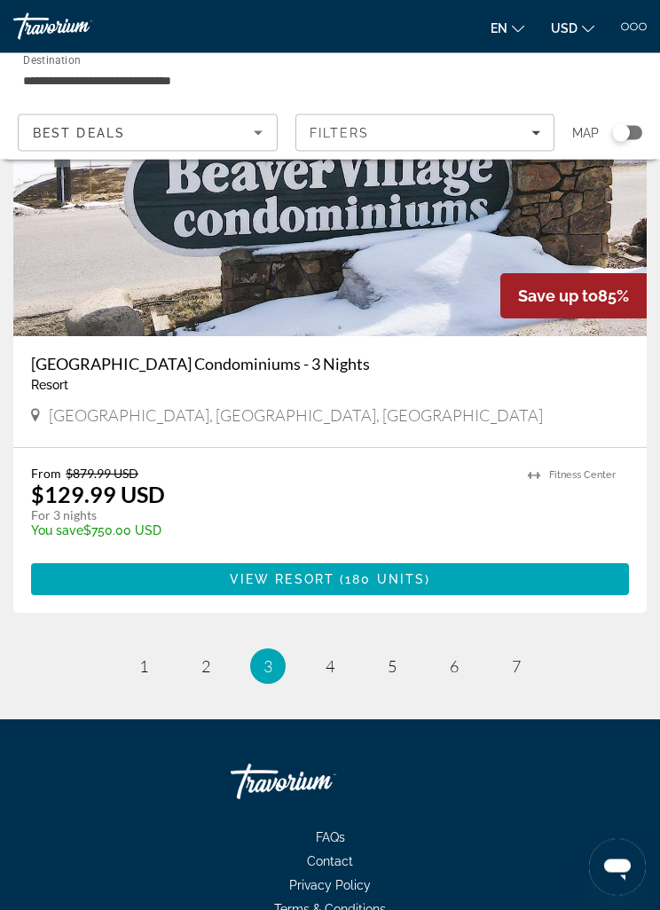
scroll to position [6764, 0]
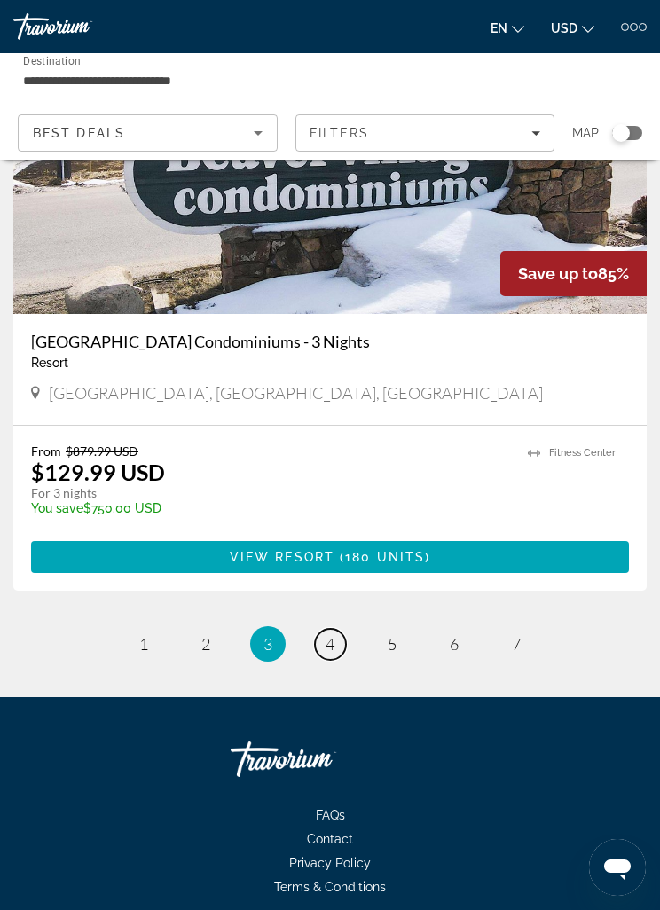
click at [339, 633] on link "page 4" at bounding box center [330, 644] width 31 height 31
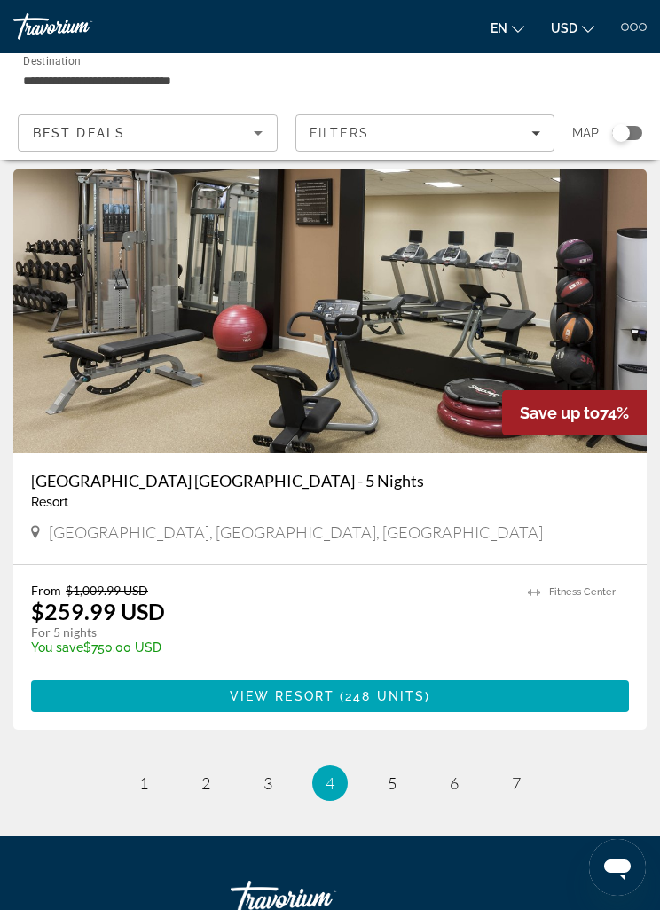
scroll to position [6764, 0]
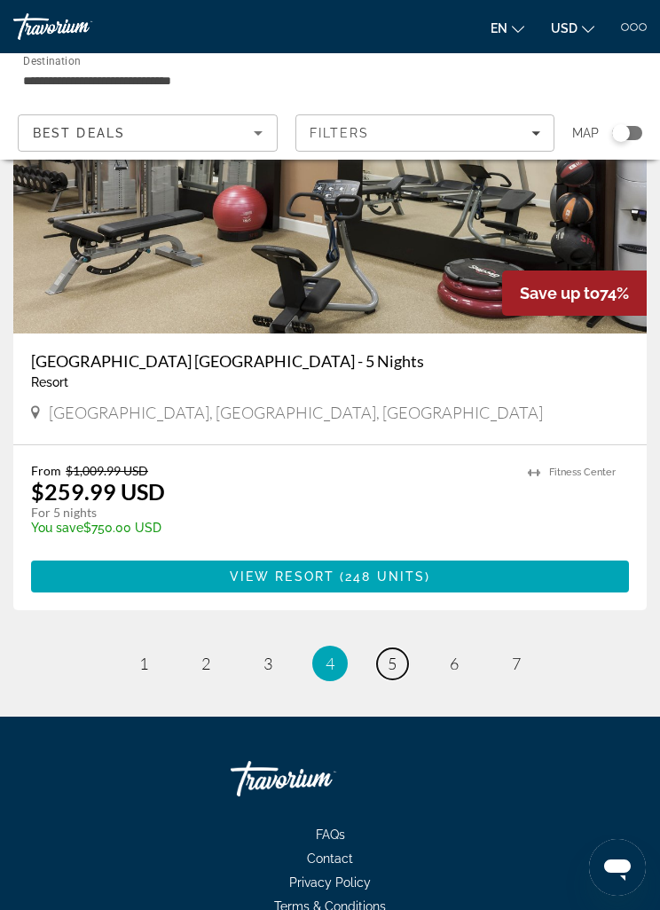
click at [400, 649] on link "page 5" at bounding box center [392, 664] width 31 height 31
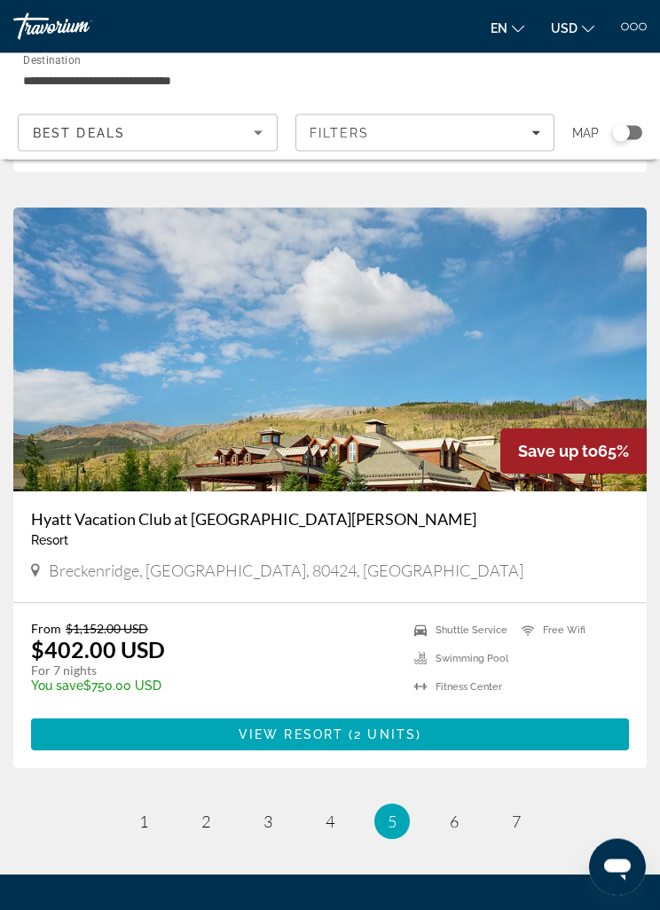
scroll to position [6764, 0]
